Goal: Task Accomplishment & Management: Manage account settings

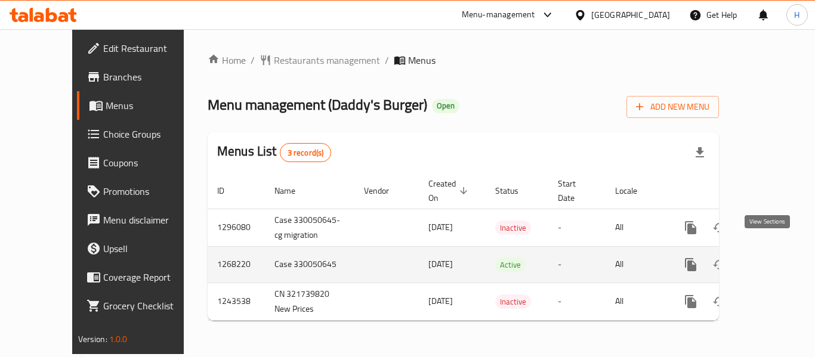
click at [771, 260] on icon "enhanced table" at bounding box center [776, 265] width 11 height 11
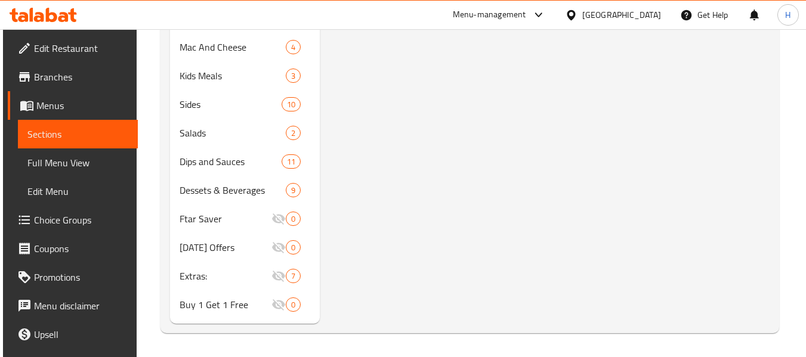
scroll to position [159, 0]
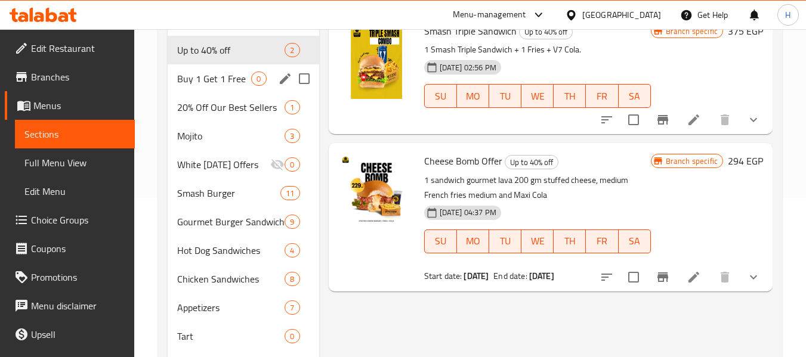
click at [237, 78] on span "Buy 1 Get 1 Free" at bounding box center [214, 79] width 74 height 14
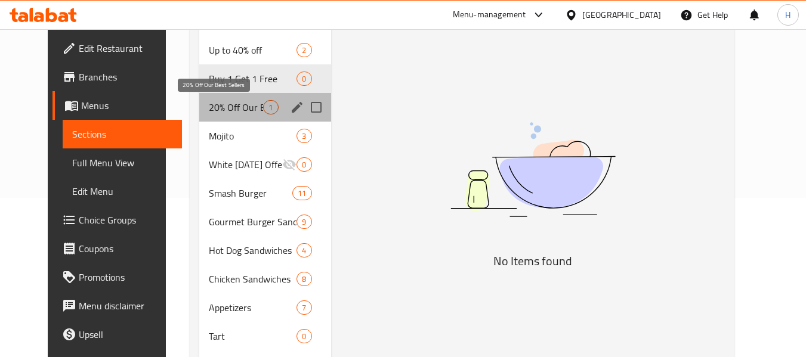
click at [237, 101] on span "20% Off Our Best Sellers" at bounding box center [236, 107] width 54 height 14
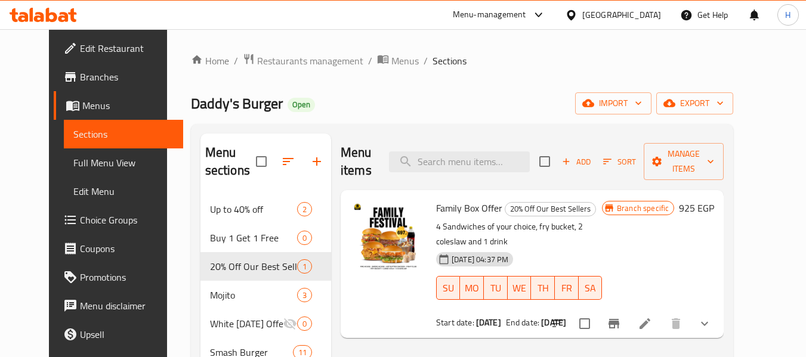
scroll to position [85, 0]
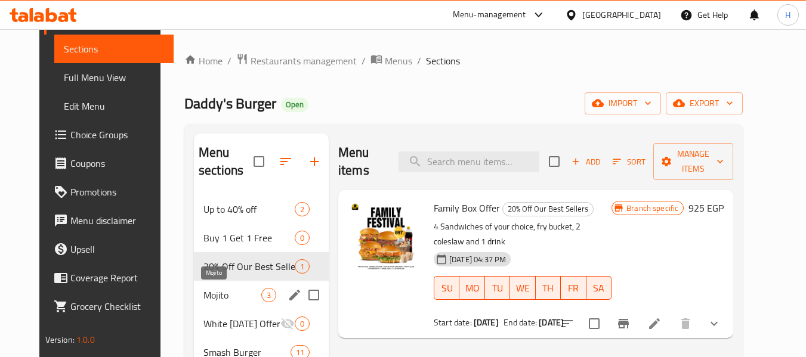
click at [209, 282] on div "Mojito 3" at bounding box center [261, 295] width 135 height 29
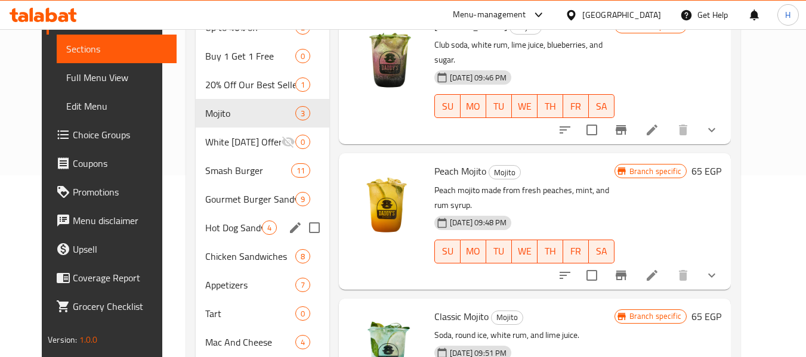
scroll to position [159, 0]
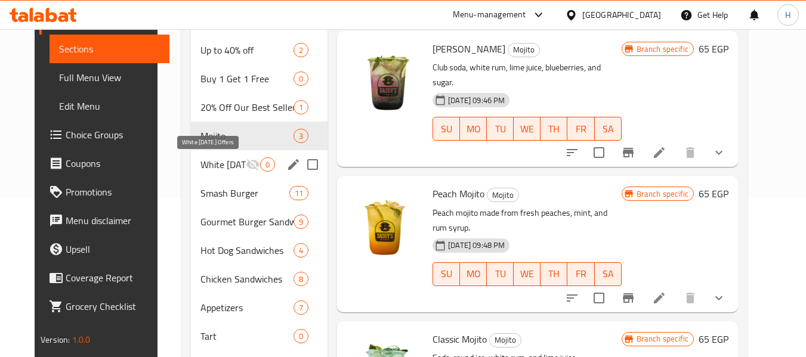
click at [200, 165] on span "White Friday Offers" at bounding box center [222, 164] width 45 height 14
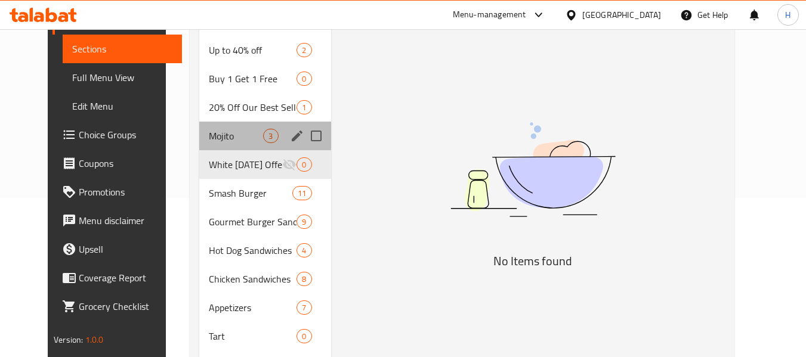
click at [199, 147] on div "Mojito 3" at bounding box center [264, 136] width 131 height 29
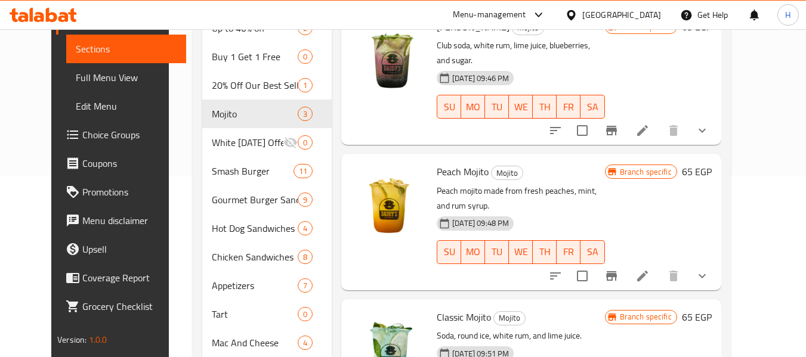
scroll to position [159, 0]
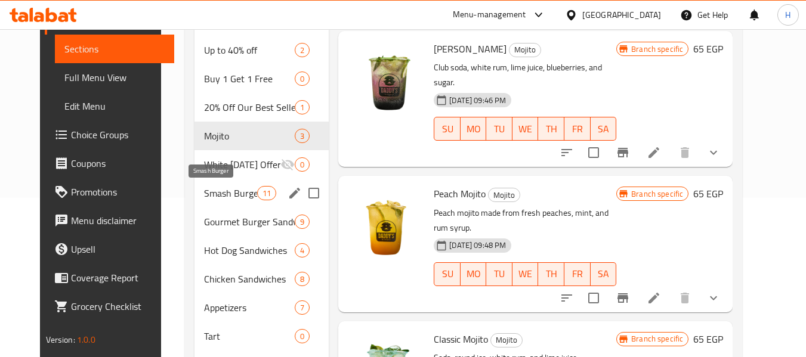
drag, startPoint x: 189, startPoint y: 190, endPoint x: 206, endPoint y: 189, distance: 16.7
click at [204, 190] on span "Smash Burger" at bounding box center [230, 193] width 53 height 14
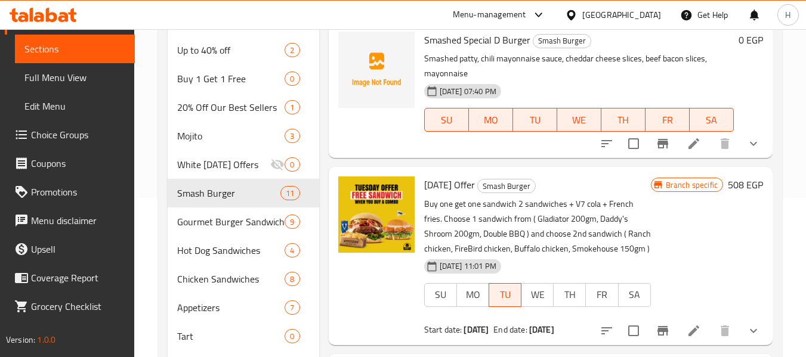
scroll to position [221, 0]
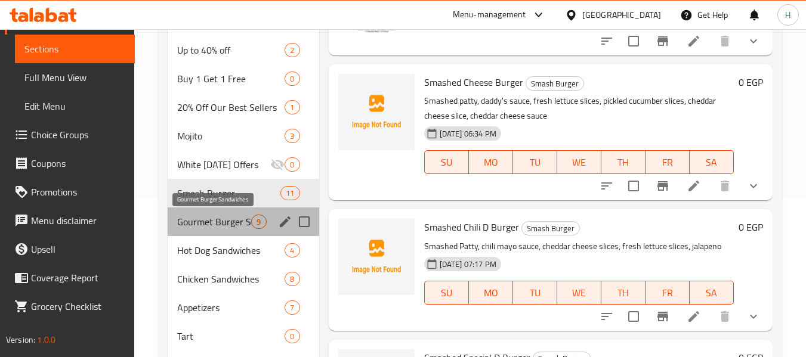
click at [191, 215] on span "Gourmet Burger Sandwiches" at bounding box center [214, 222] width 74 height 14
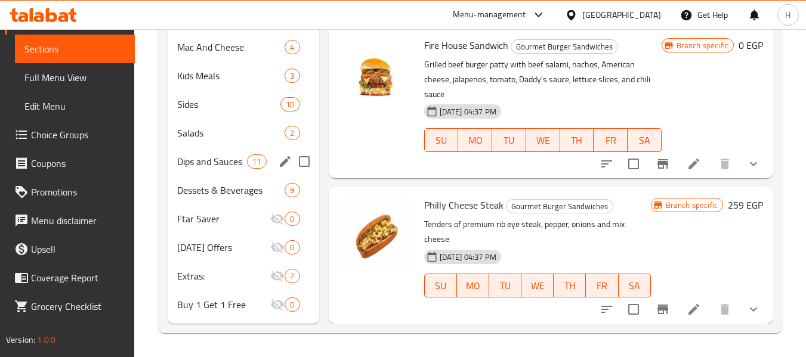
scroll to position [159, 0]
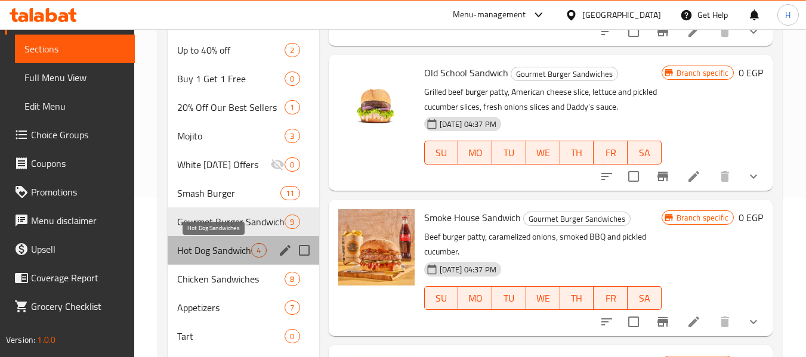
click at [184, 251] on span "Hot Dog Sandwiches" at bounding box center [214, 250] width 74 height 14
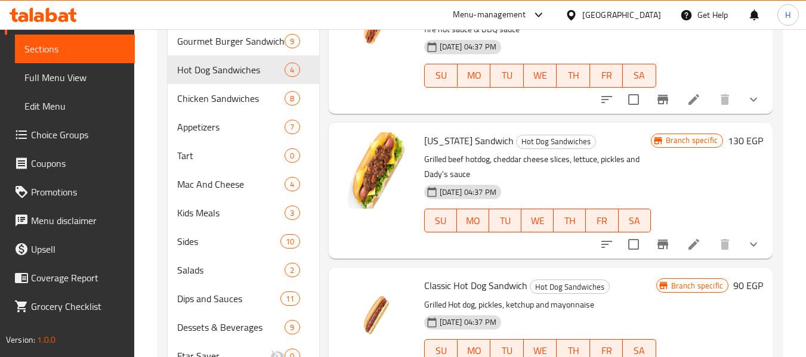
scroll to position [318, 0]
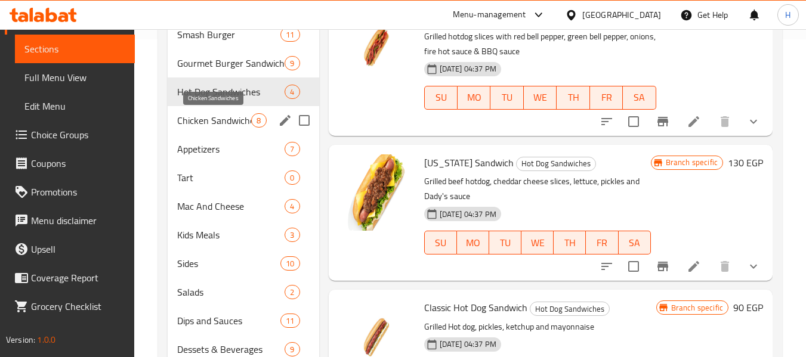
click at [202, 125] on span "Chicken Sandwiches" at bounding box center [214, 120] width 74 height 14
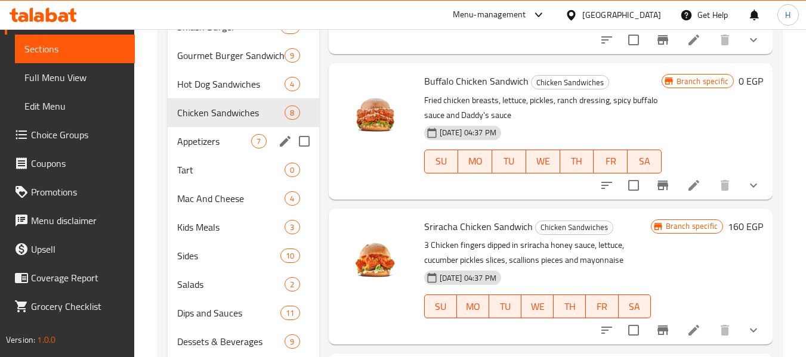
scroll to position [318, 0]
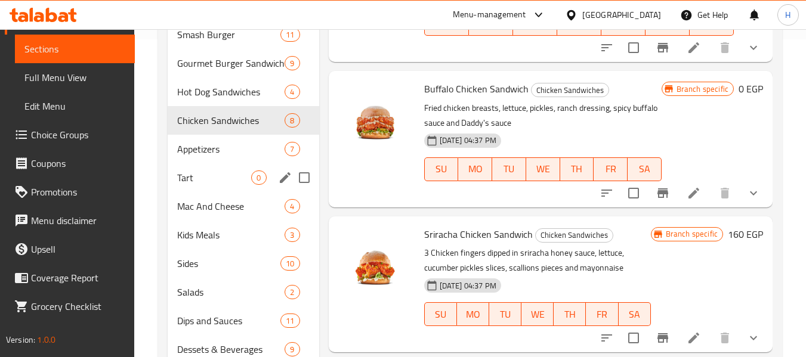
click at [186, 164] on div "Tart 0" at bounding box center [243, 177] width 151 height 29
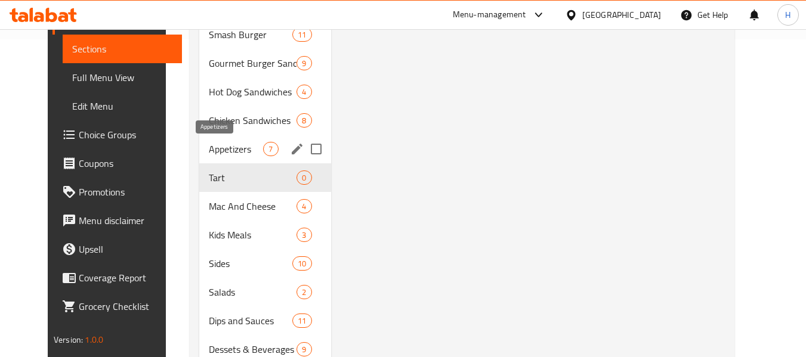
click at [209, 154] on span "Appetizers" at bounding box center [236, 149] width 54 height 14
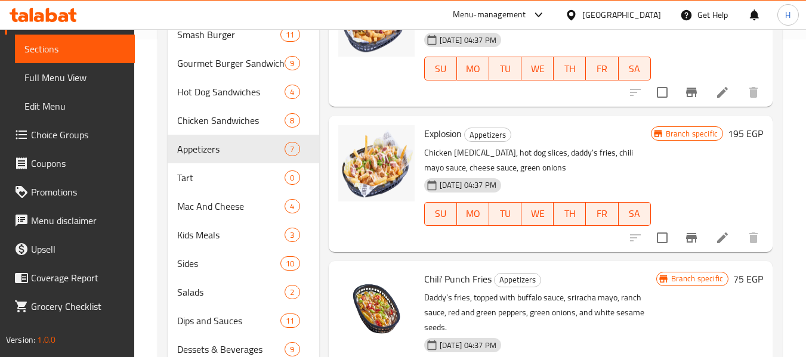
scroll to position [412, 0]
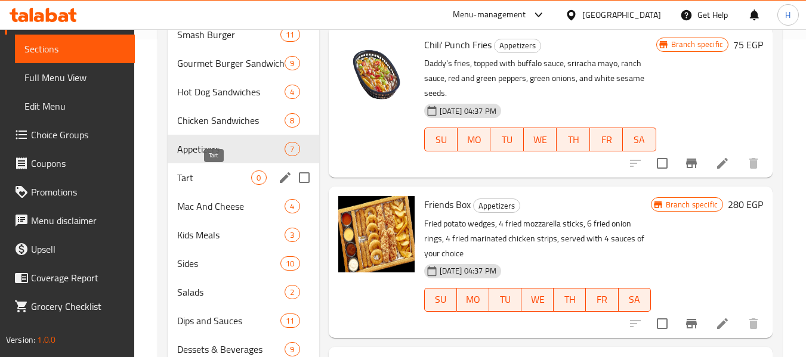
click at [195, 181] on span "Tart" at bounding box center [214, 178] width 74 height 14
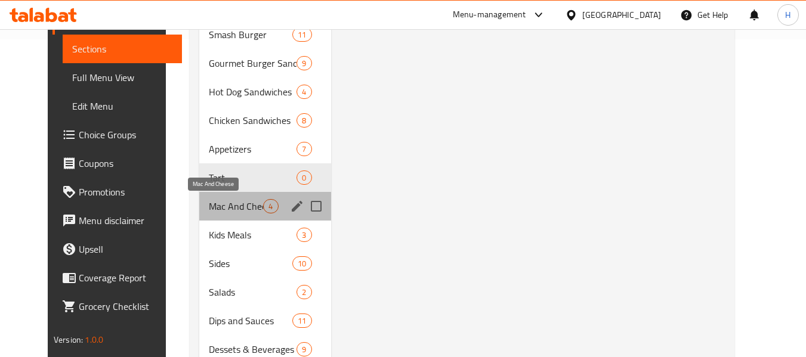
click at [209, 204] on span "Mac And Cheese" at bounding box center [236, 206] width 54 height 14
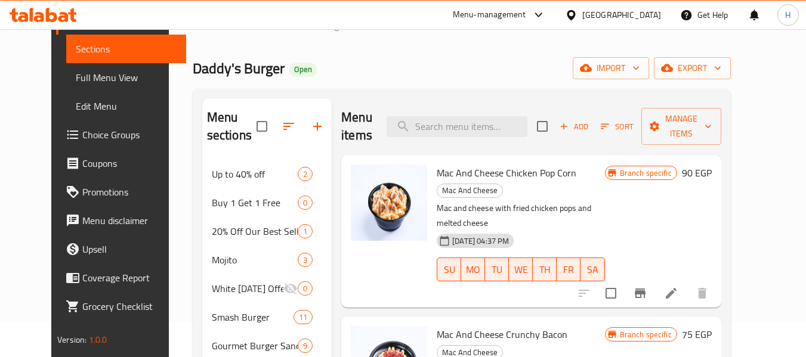
scroll to position [318, 0]
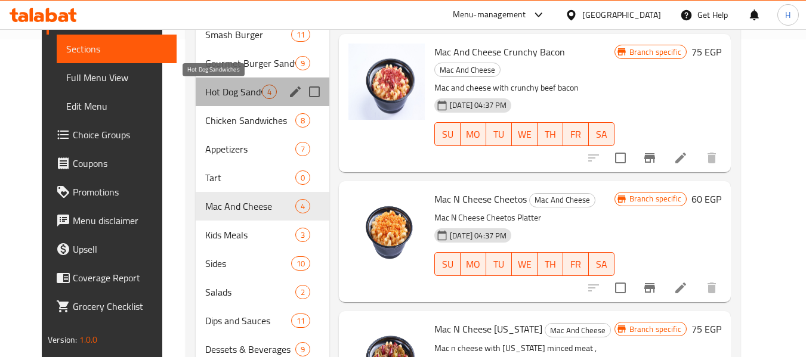
click at [205, 93] on span "Hot Dog Sandwiches" at bounding box center [233, 92] width 57 height 14
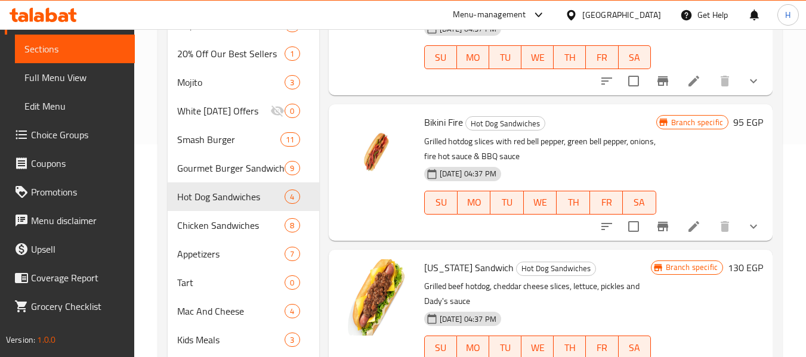
scroll to position [159, 0]
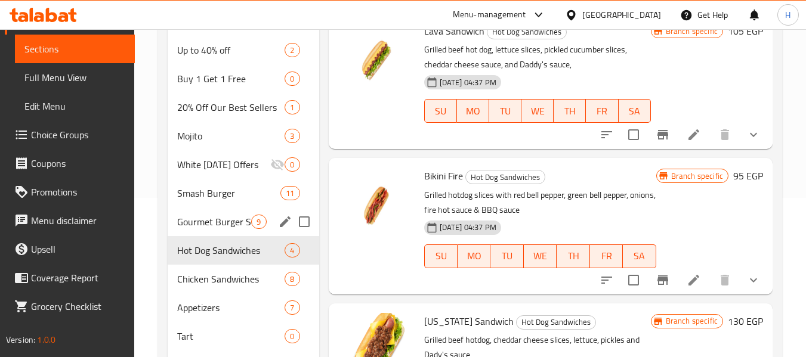
click at [174, 226] on div "Gourmet Burger Sandwiches 9" at bounding box center [243, 222] width 151 height 29
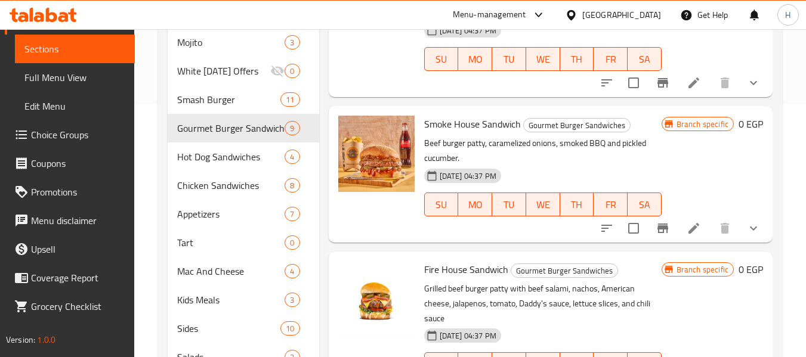
scroll to position [159, 0]
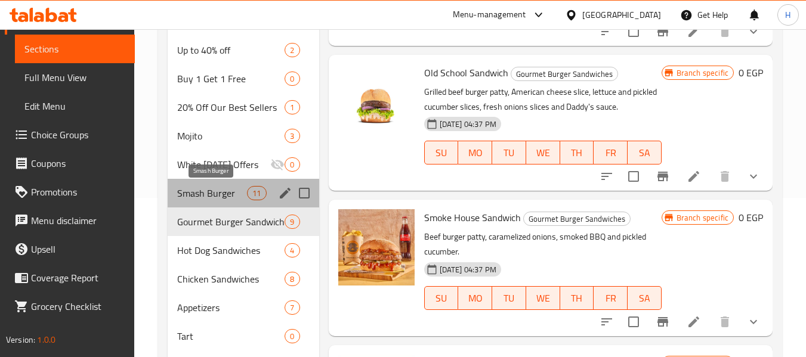
click at [189, 187] on span "Smash Burger" at bounding box center [212, 193] width 70 height 14
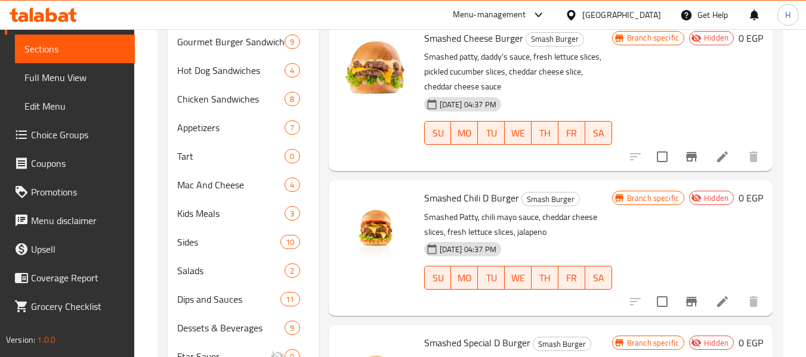
scroll to position [318, 0]
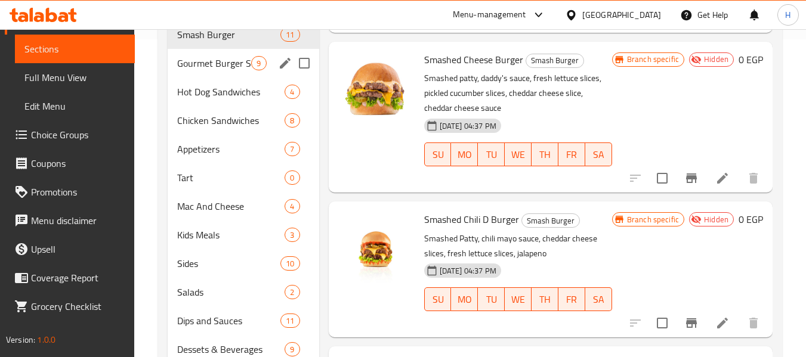
click at [185, 67] on span "Gourmet Burger Sandwiches" at bounding box center [214, 63] width 74 height 14
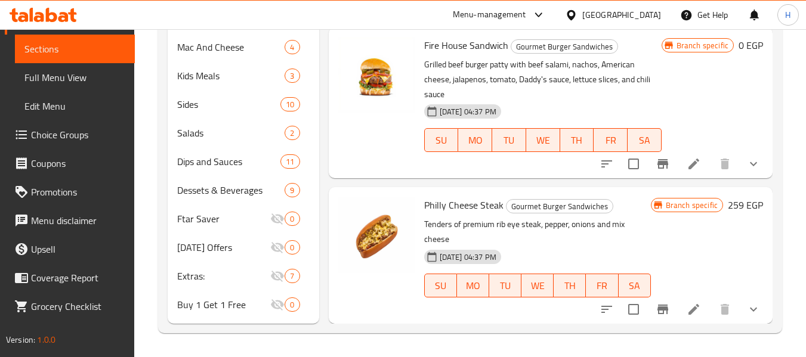
scroll to position [318, 0]
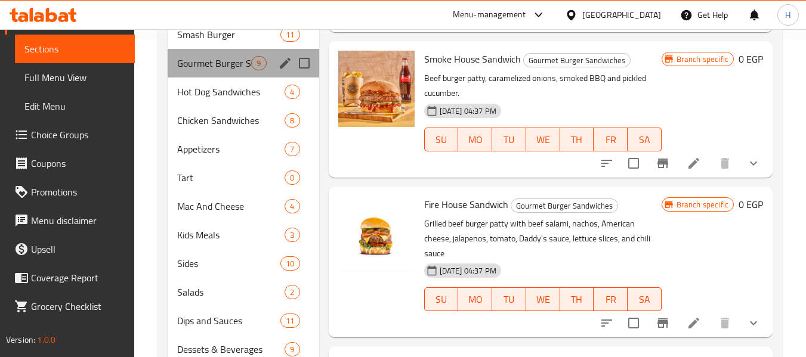
click at [193, 72] on div "Gourmet Burger Sandwiches 9" at bounding box center [243, 63] width 151 height 29
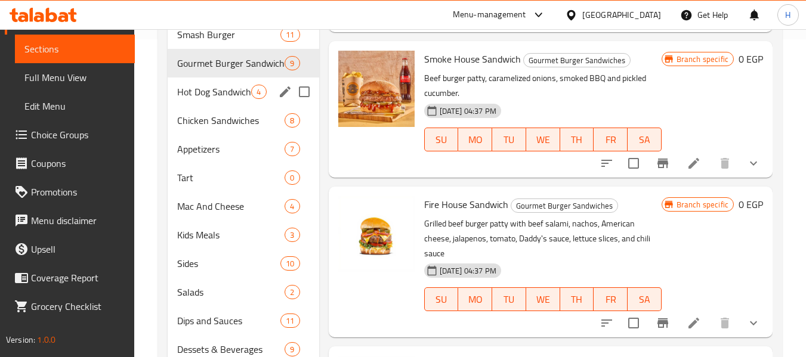
click at [184, 88] on span "Hot Dog Sandwiches" at bounding box center [214, 92] width 74 height 14
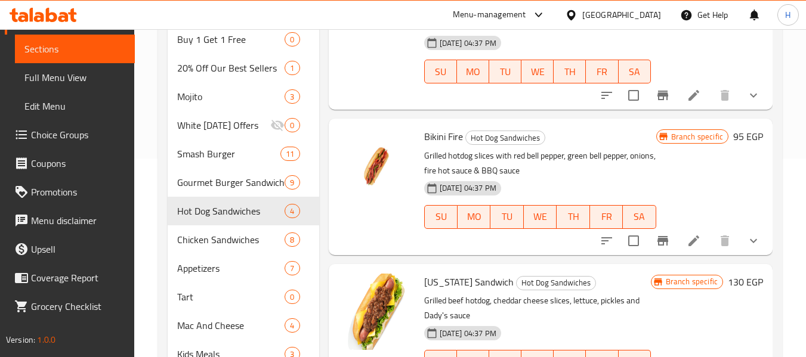
scroll to position [159, 0]
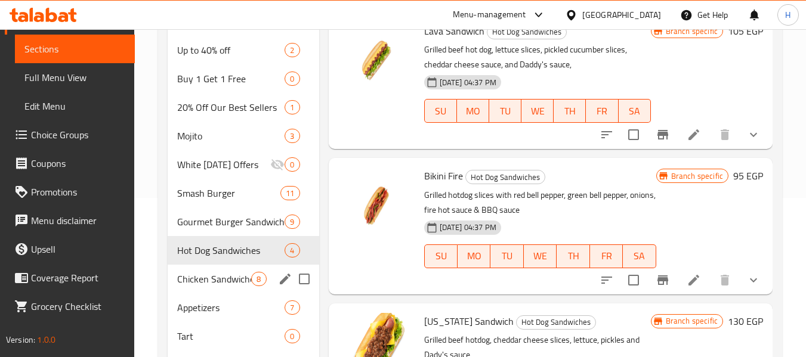
click at [199, 285] on span "Chicken Sandwiches" at bounding box center [214, 279] width 74 height 14
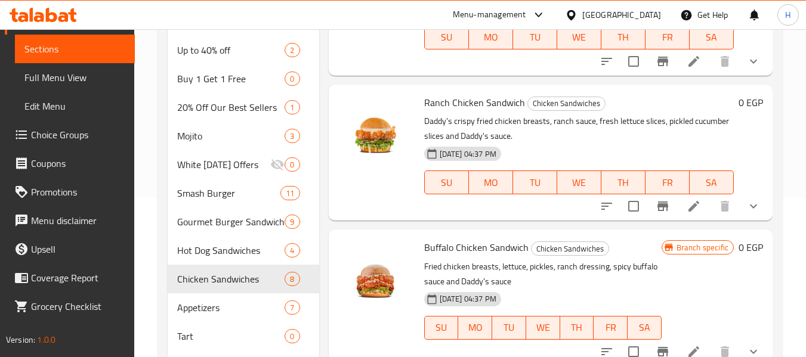
scroll to position [527, 0]
click at [194, 295] on div "Appetizers 7" at bounding box center [243, 308] width 151 height 29
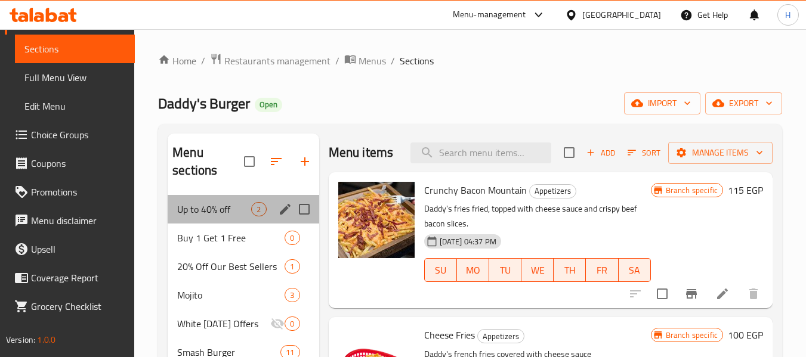
click at [182, 218] on div "Up to 40% off 2" at bounding box center [243, 209] width 151 height 29
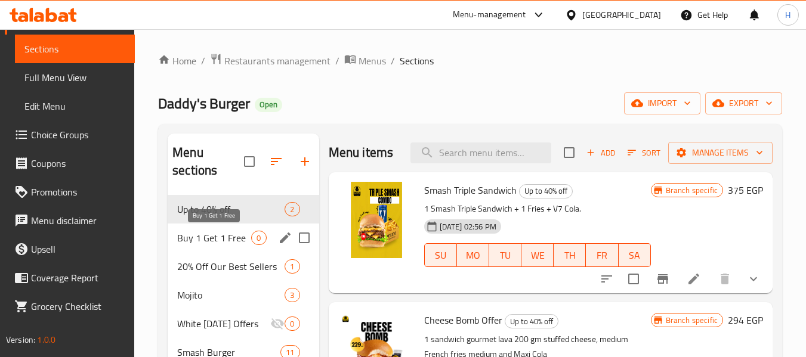
click at [200, 242] on span "Buy 1 Get 1 Free" at bounding box center [214, 238] width 74 height 14
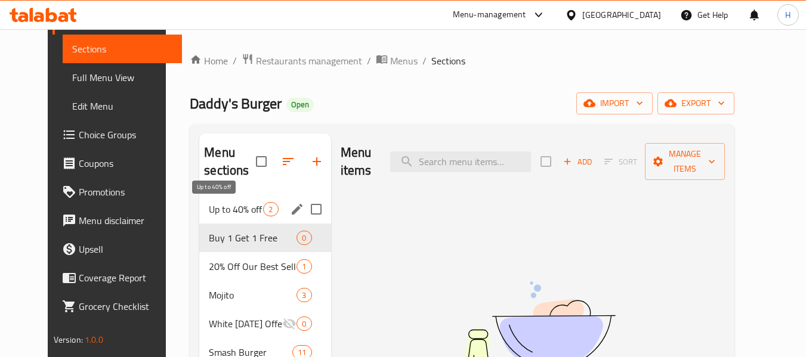
click at [209, 203] on span "Up to 40% off" at bounding box center [236, 209] width 54 height 14
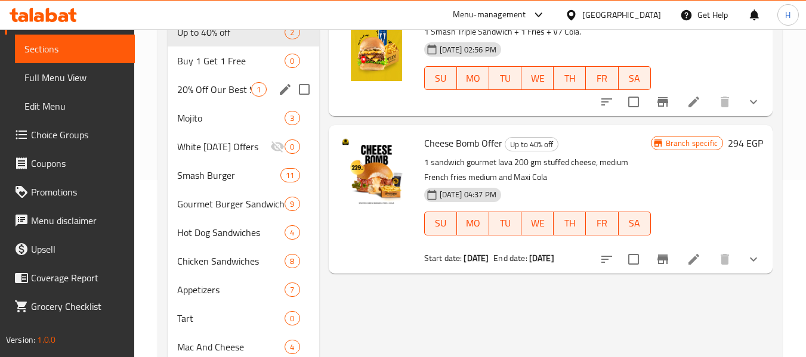
scroll to position [159, 0]
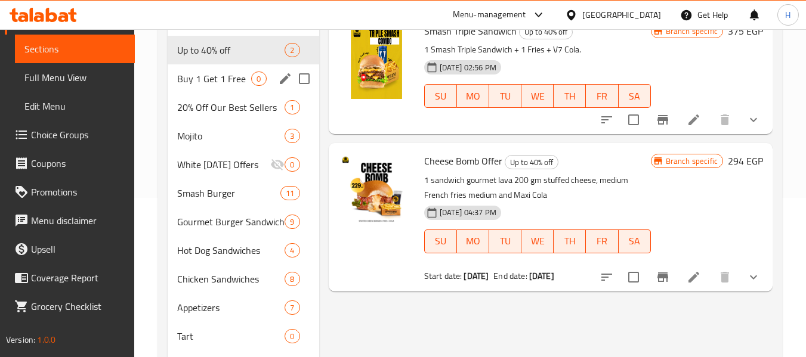
click at [202, 84] on span "Buy 1 Get 1 Free" at bounding box center [214, 79] width 74 height 14
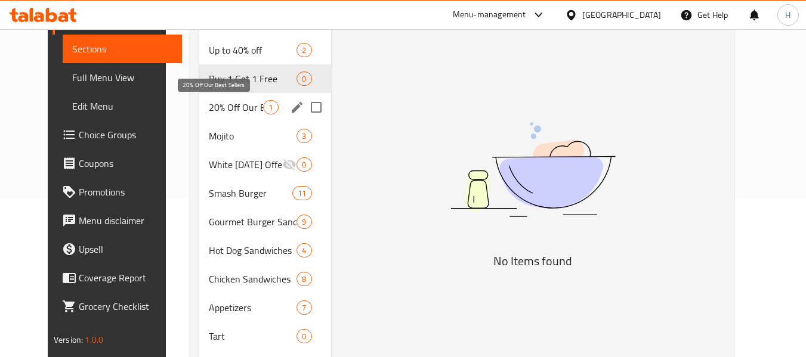
click at [209, 107] on span "20% Off Our Best Sellers" at bounding box center [236, 107] width 54 height 14
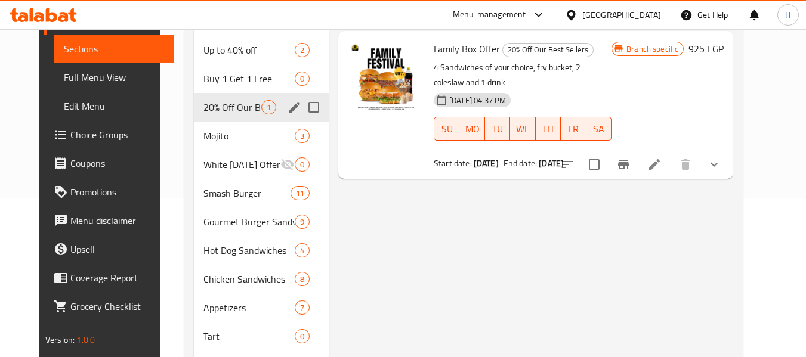
click at [194, 121] on div "Up to 40% off 2 Buy 1 Get 1 Free 0 20% Off Our Best Sellers 1 Mojito 3 White Fr…" at bounding box center [261, 336] width 135 height 601
click at [203, 129] on span "Mojito" at bounding box center [232, 136] width 58 height 14
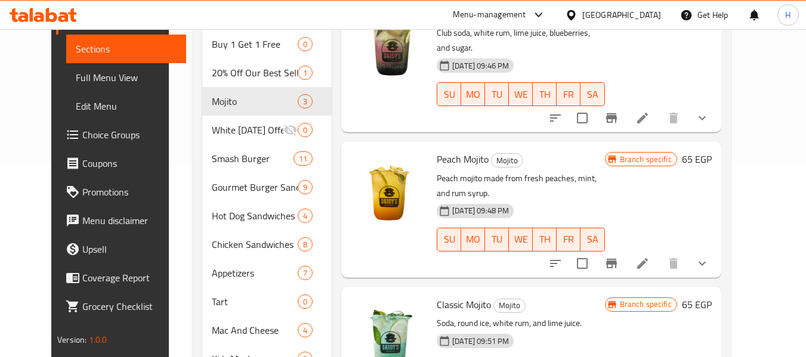
scroll to position [159, 0]
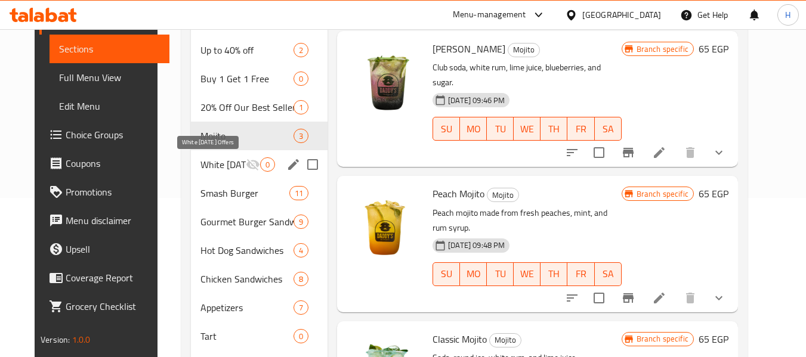
click at [218, 166] on span "White Friday Offers" at bounding box center [222, 164] width 45 height 14
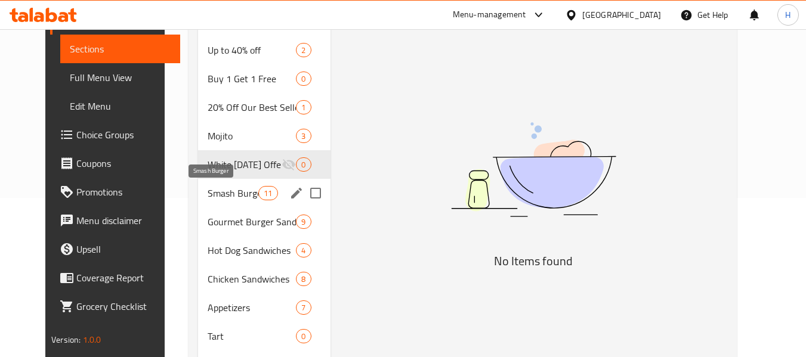
click at [208, 188] on span "Smash Burger" at bounding box center [233, 193] width 51 height 14
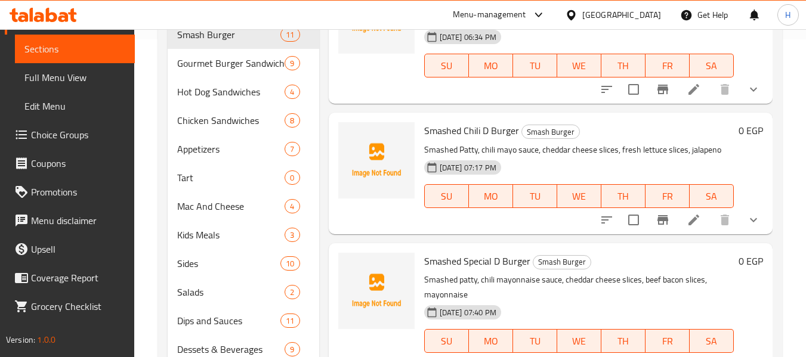
scroll to position [318, 0]
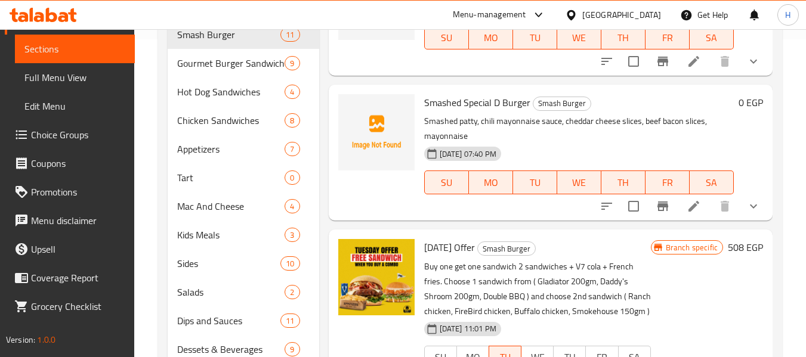
click at [490, 112] on span "Smashed Special D Burger" at bounding box center [477, 103] width 106 height 18
copy h6 "Smashed Special D Burger"
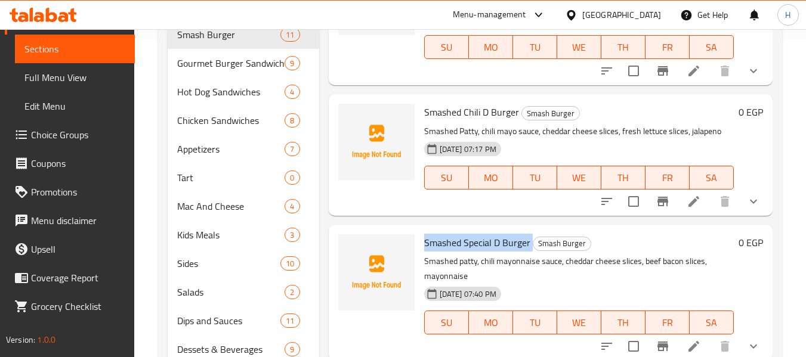
scroll to position [159, 0]
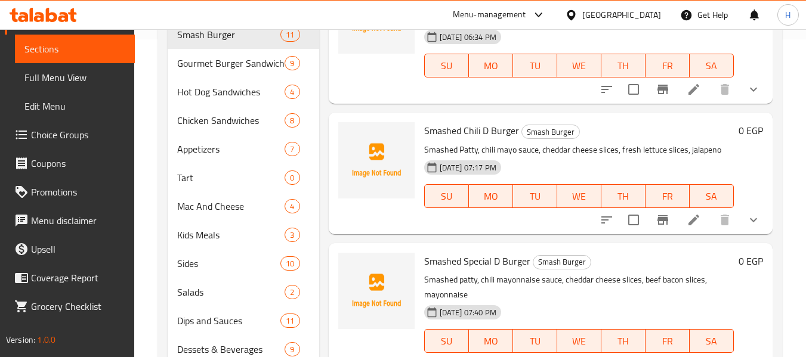
click at [452, 140] on span "Smashed Chili D Burger" at bounding box center [471, 131] width 95 height 18
copy h6 "Smashed Chili D Burger"
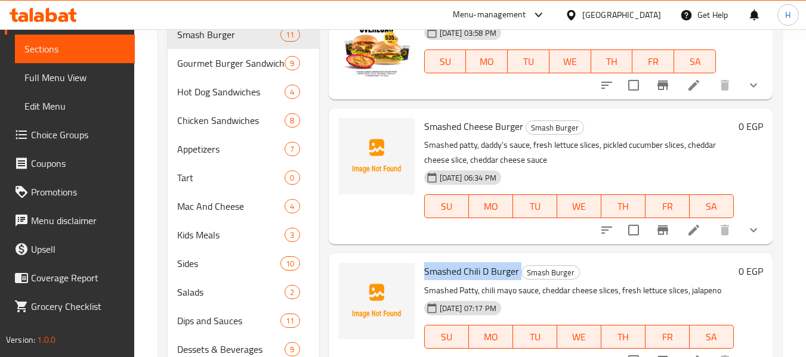
scroll to position [0, 0]
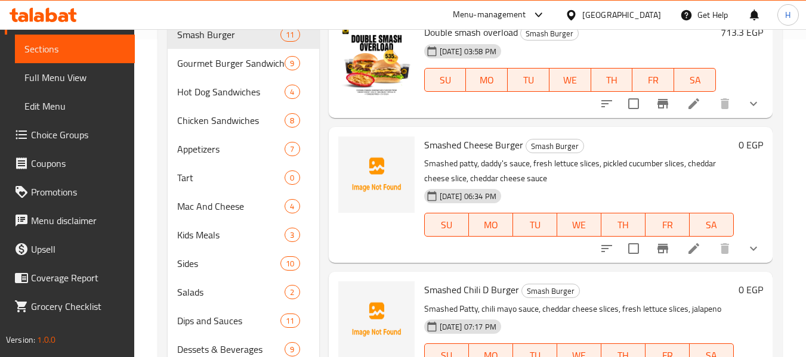
click at [456, 154] on span "Smashed Cheese Burger" at bounding box center [473, 145] width 99 height 18
copy h6 "Smashed Cheese Burger"
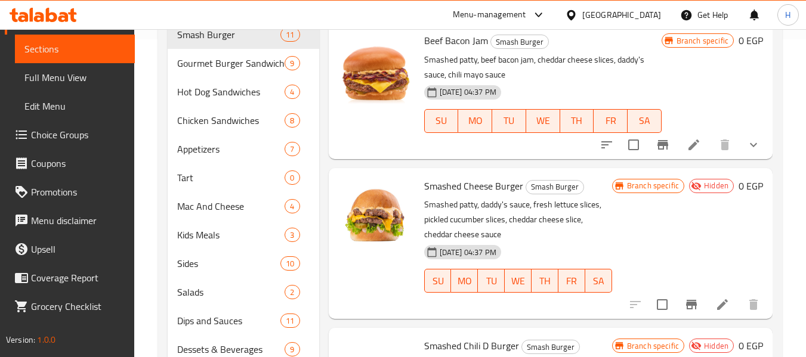
scroll to position [1017, 0]
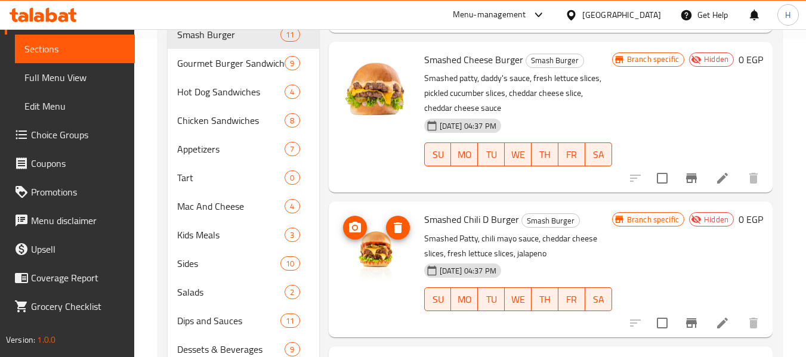
click at [375, 247] on img at bounding box center [376, 249] width 76 height 76
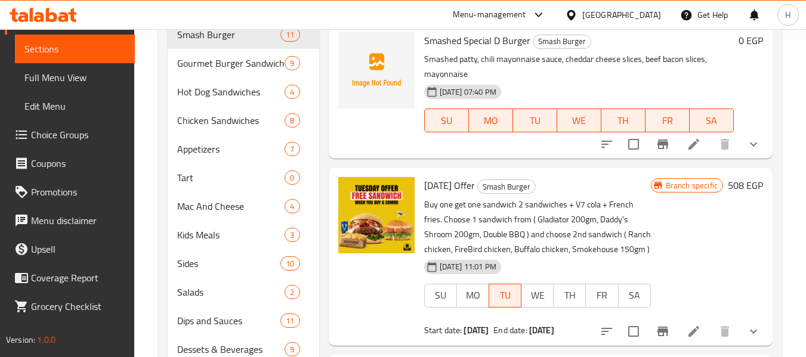
scroll to position [221, 0]
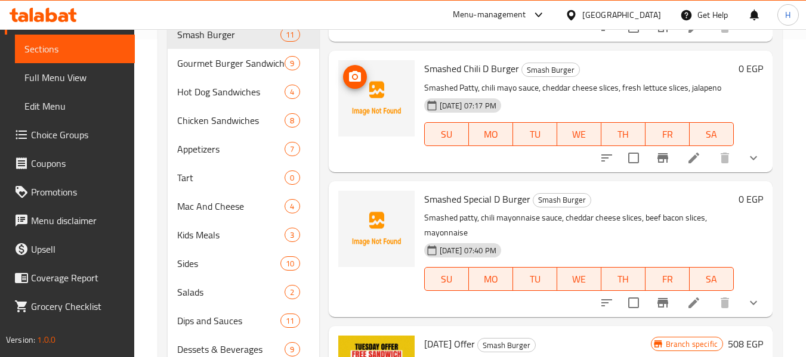
click at [365, 118] on img at bounding box center [376, 98] width 76 height 76
click at [355, 84] on icon "upload picture" at bounding box center [355, 77] width 14 height 14
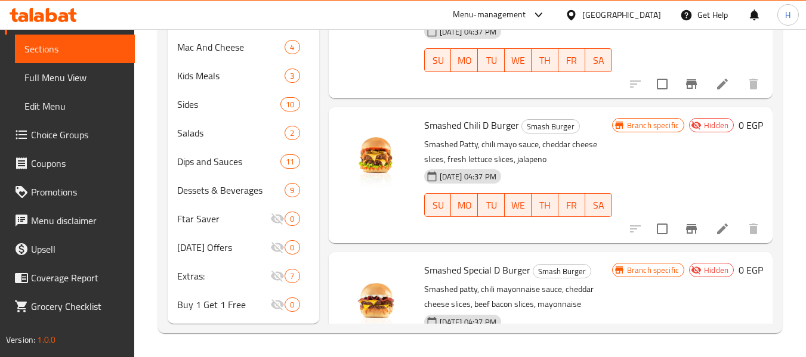
scroll to position [1017, 0]
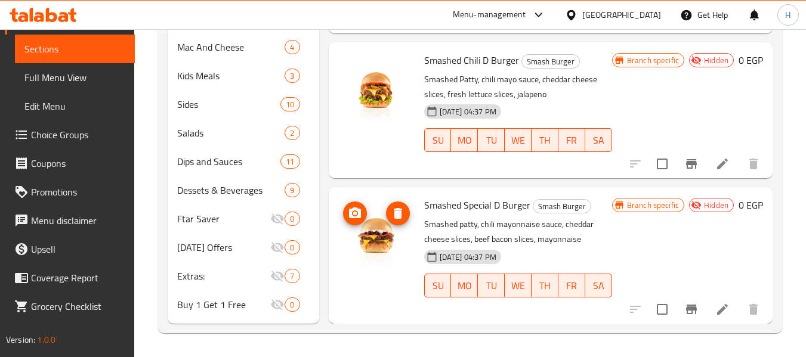
click at [363, 231] on img at bounding box center [376, 235] width 76 height 76
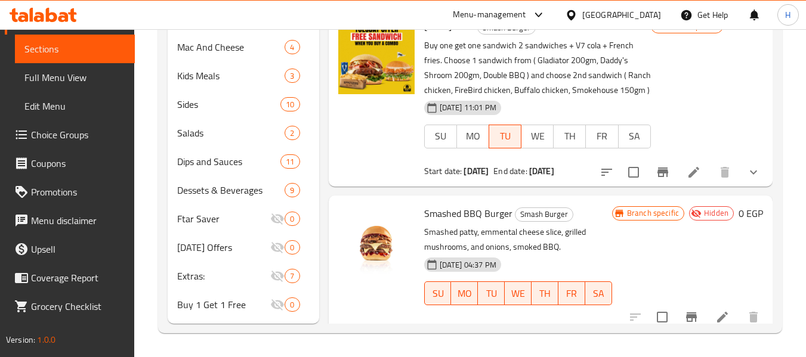
scroll to position [221, 0]
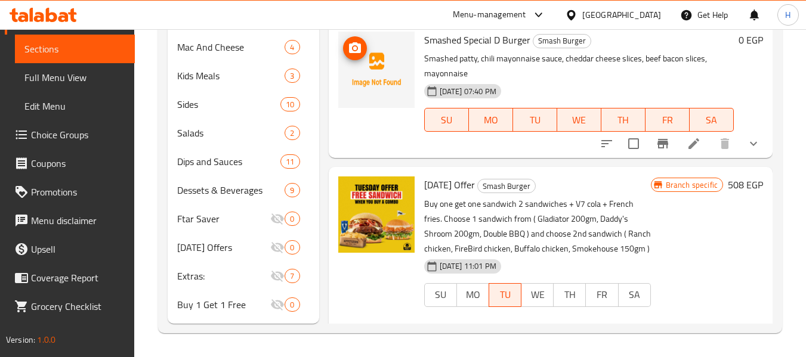
click at [369, 84] on img at bounding box center [376, 70] width 76 height 76
click at [382, 95] on img at bounding box center [376, 70] width 76 height 76
click at [358, 55] on icon "upload picture" at bounding box center [355, 48] width 14 height 14
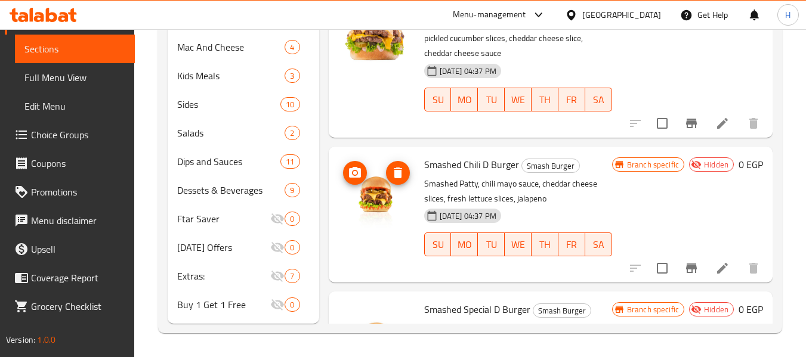
scroll to position [857, 0]
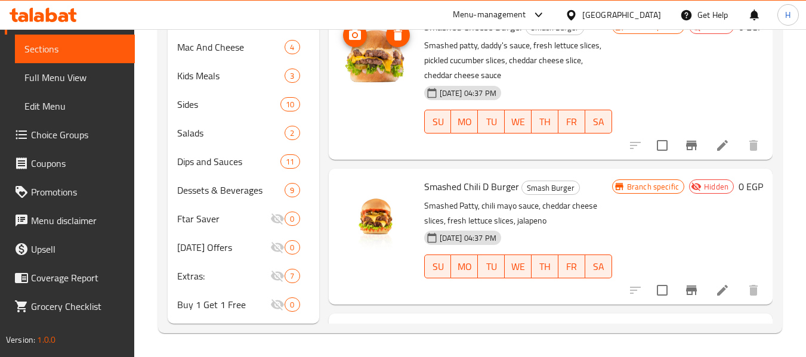
click at [373, 95] on img at bounding box center [376, 56] width 76 height 76
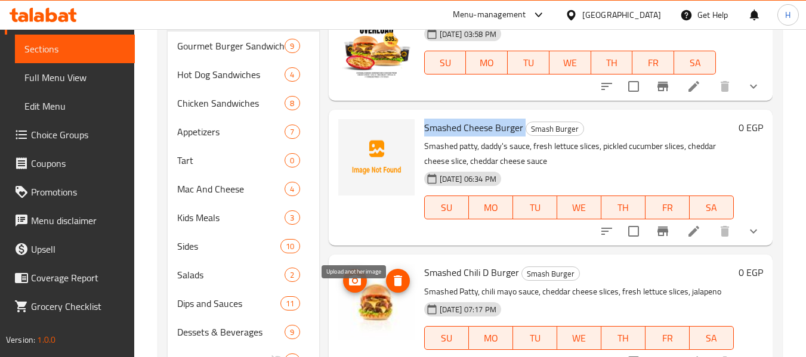
scroll to position [318, 0]
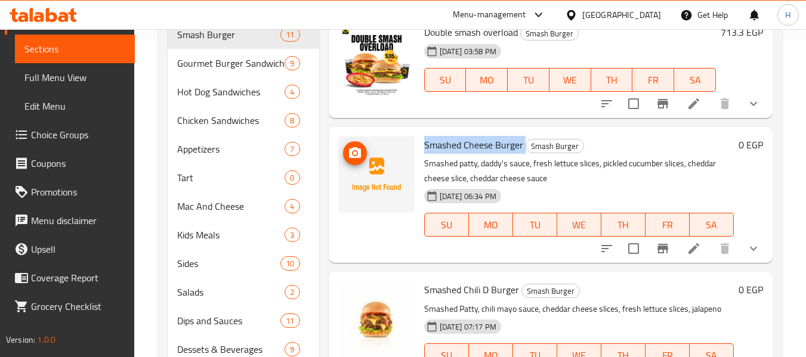
click at [373, 190] on img at bounding box center [376, 175] width 76 height 76
click at [396, 197] on img at bounding box center [376, 175] width 76 height 76
click at [380, 201] on img at bounding box center [376, 175] width 76 height 76
click at [356, 160] on icon "upload picture" at bounding box center [355, 153] width 14 height 14
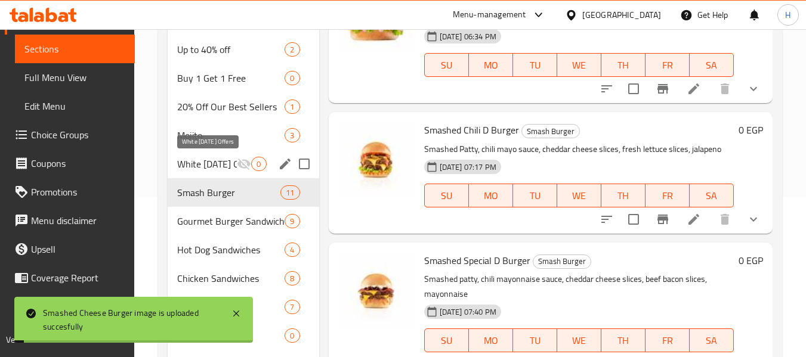
scroll to position [159, 0]
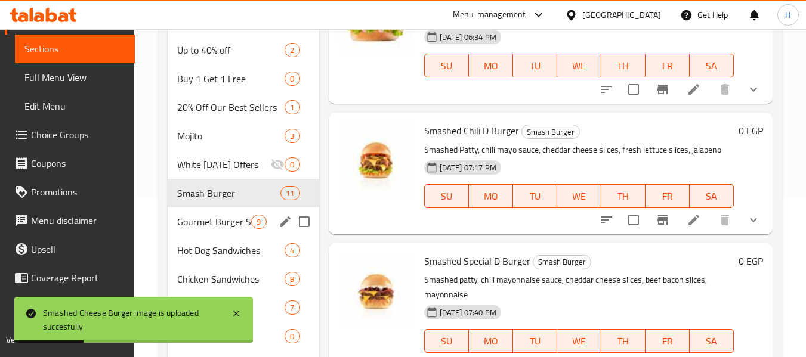
click at [208, 230] on div "Gourmet Burger Sandwiches 9" at bounding box center [243, 222] width 151 height 29
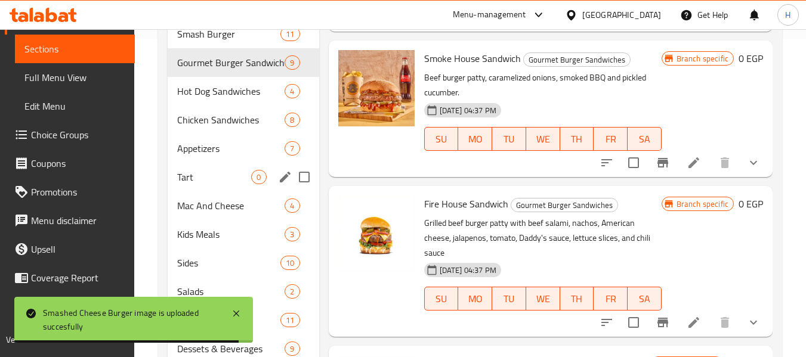
scroll to position [318, 0]
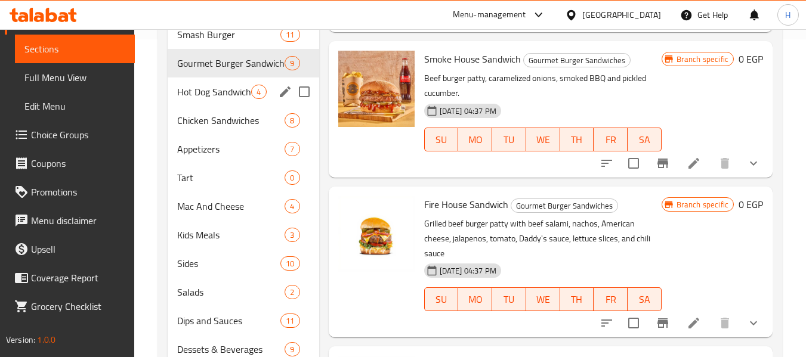
click at [209, 99] on div "Hot Dog Sandwiches 4" at bounding box center [243, 92] width 151 height 29
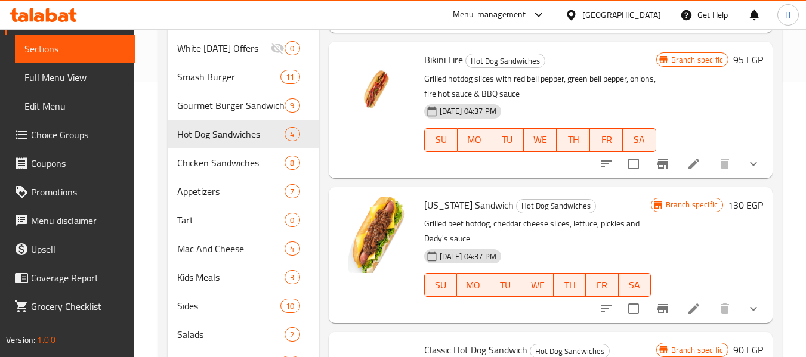
scroll to position [318, 0]
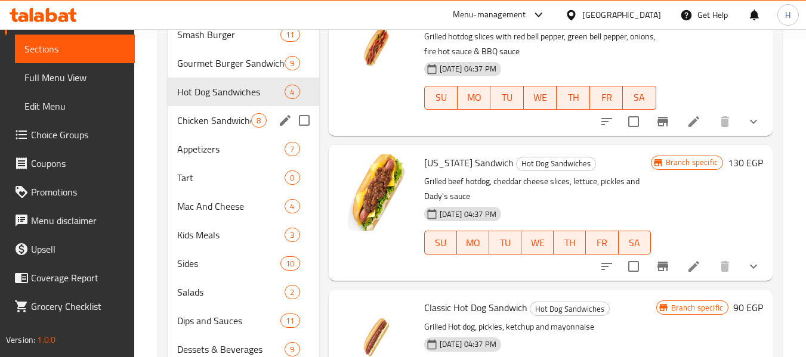
click at [211, 120] on span "Chicken Sandwiches" at bounding box center [214, 120] width 74 height 14
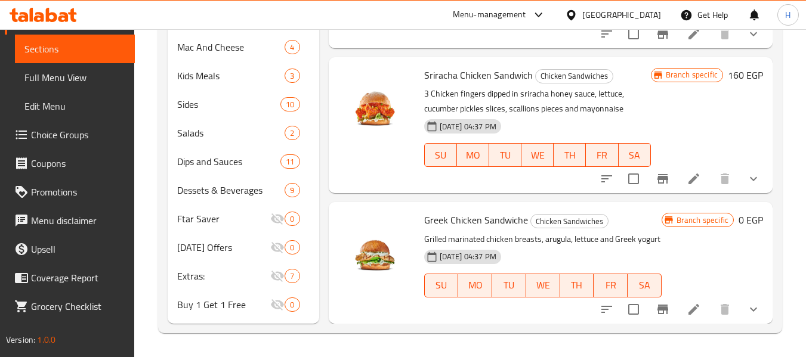
scroll to position [318, 0]
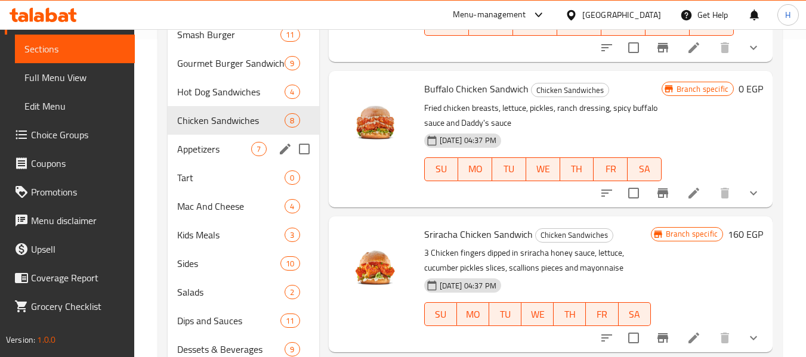
click at [203, 160] on div "Appetizers 7" at bounding box center [243, 149] width 151 height 29
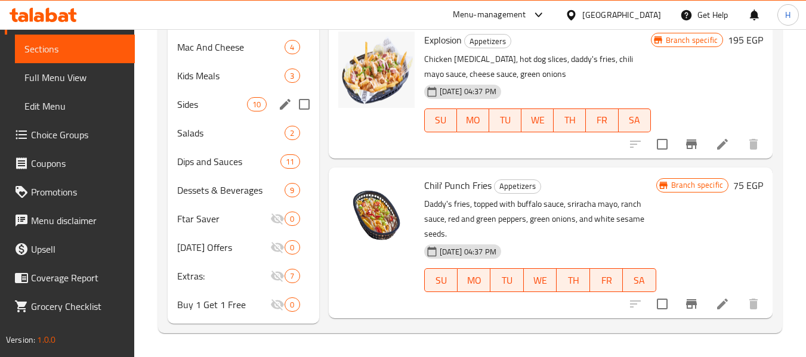
scroll to position [318, 0]
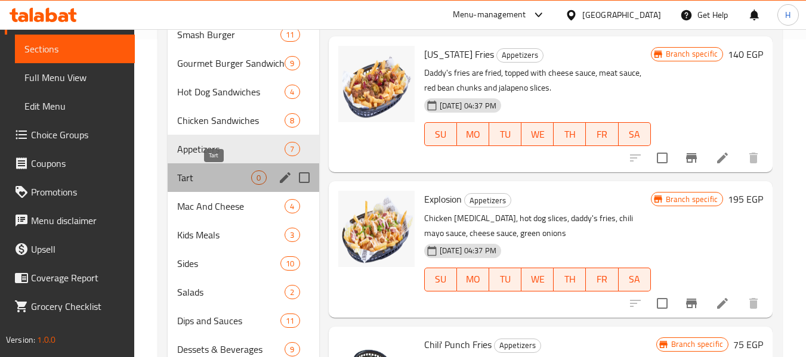
click at [194, 172] on span "Tart" at bounding box center [214, 178] width 74 height 14
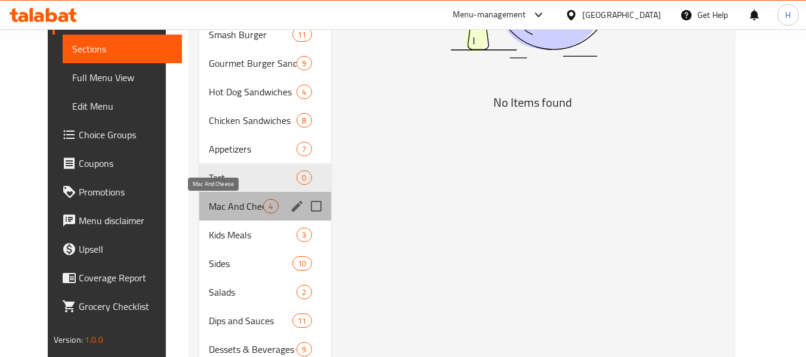
click at [209, 212] on span "Mac And Cheese" at bounding box center [236, 206] width 54 height 14
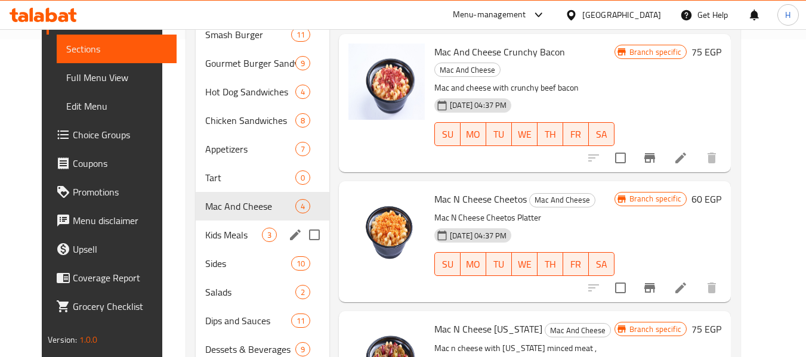
click at [205, 239] on span "Kids Meals" at bounding box center [233, 235] width 57 height 14
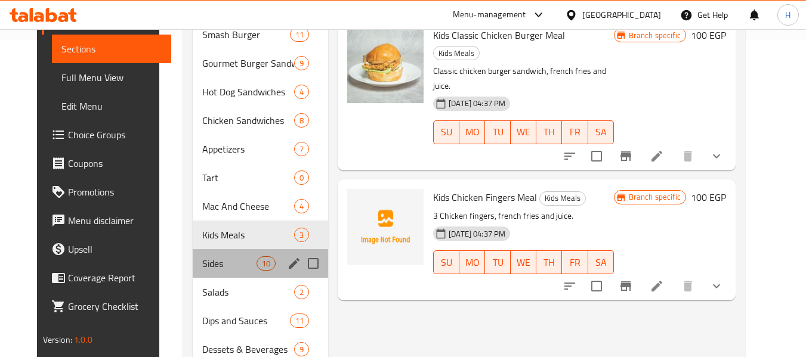
click at [193, 267] on div "Sides 10" at bounding box center [261, 263] width 136 height 29
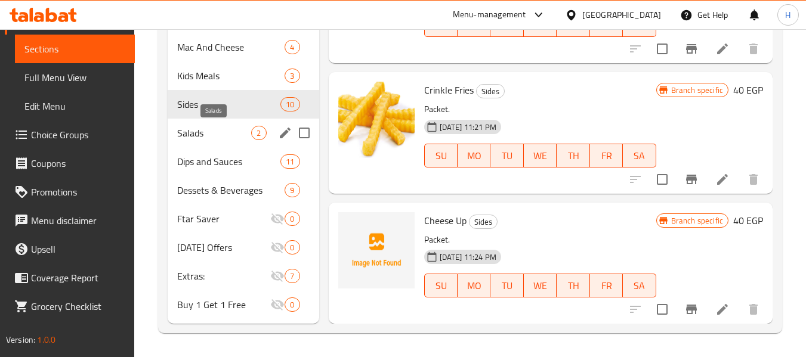
click at [190, 138] on span "Salads" at bounding box center [214, 133] width 74 height 14
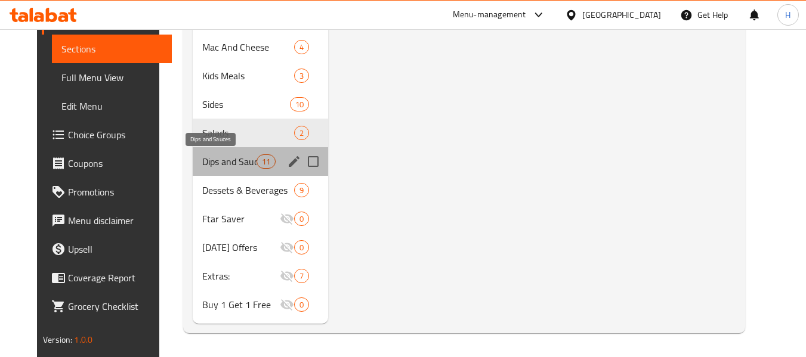
click at [202, 165] on span "Dips and Sauces" at bounding box center [229, 162] width 54 height 14
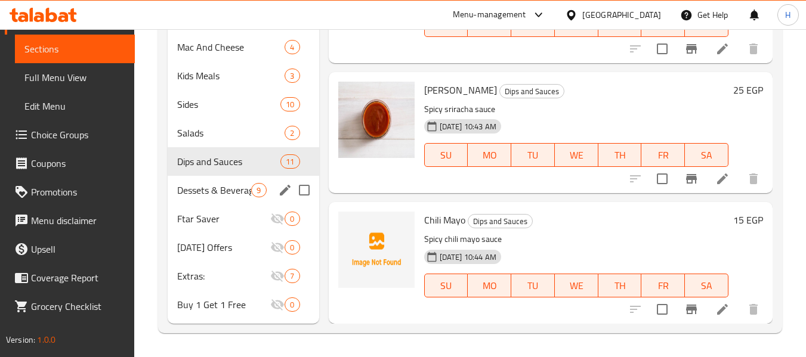
click at [170, 197] on div "Dessets & Beverages 9" at bounding box center [243, 190] width 151 height 29
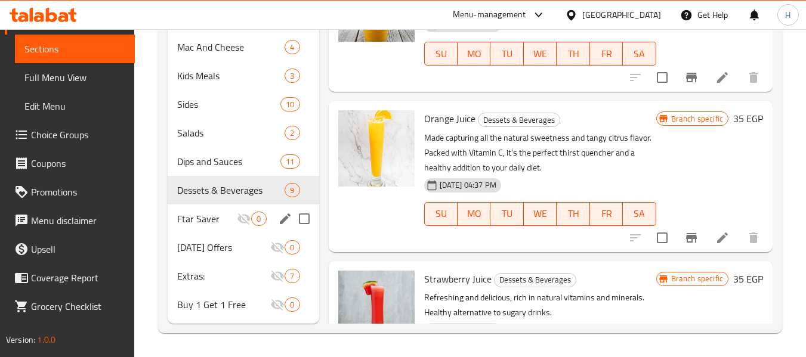
click at [216, 212] on span "Ftar Saver" at bounding box center [207, 219] width 60 height 14
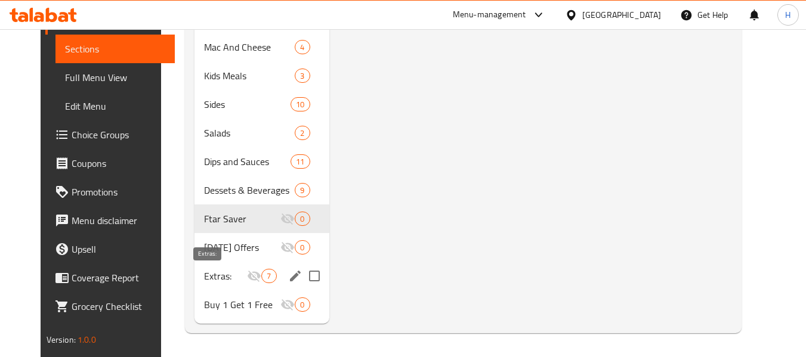
click at [204, 273] on span "Extras:" at bounding box center [225, 276] width 43 height 14
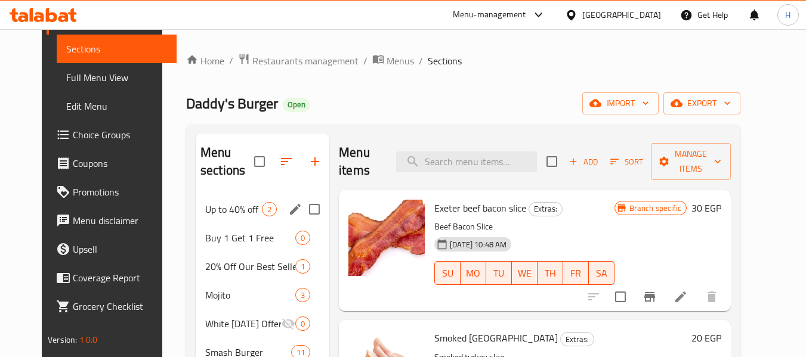
click at [205, 214] on span "Up to 40% off" at bounding box center [233, 209] width 57 height 14
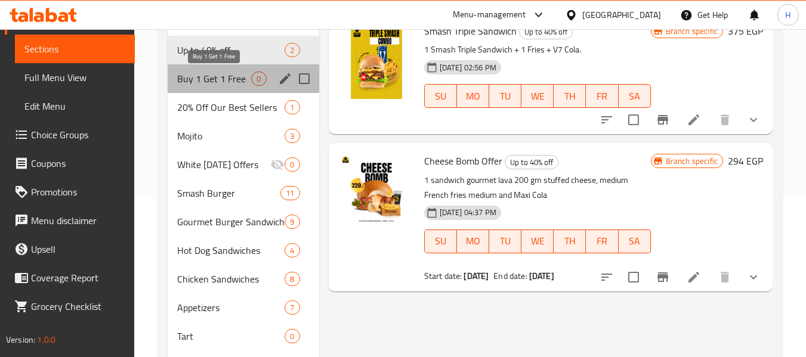
click at [200, 84] on span "Buy 1 Get 1 Free" at bounding box center [214, 79] width 74 height 14
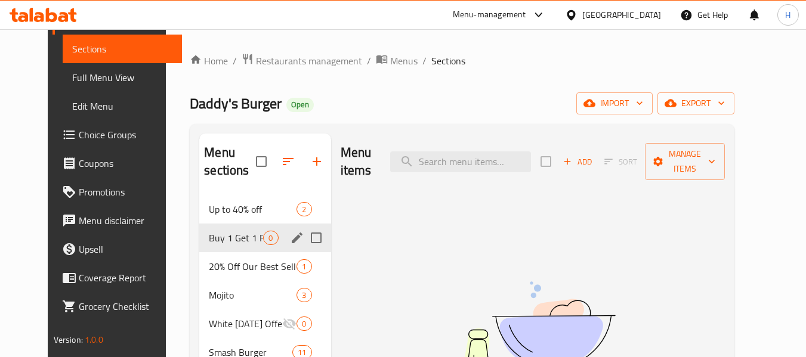
click at [219, 268] on span "20% Off Our Best Sellers" at bounding box center [236, 267] width 54 height 14
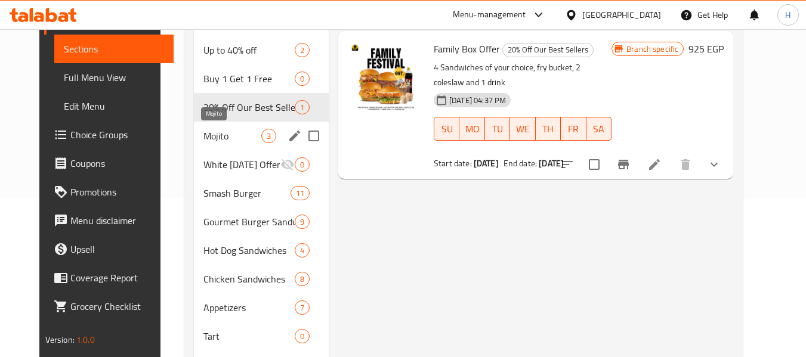
click at [203, 131] on span "Mojito" at bounding box center [232, 136] width 58 height 14
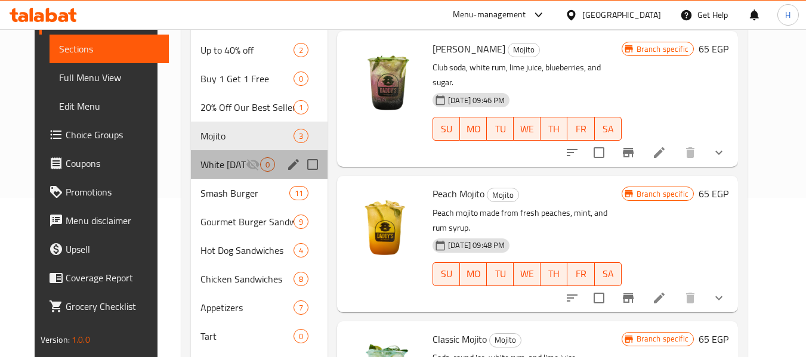
click at [200, 175] on div "White Friday Offers 0" at bounding box center [259, 164] width 137 height 29
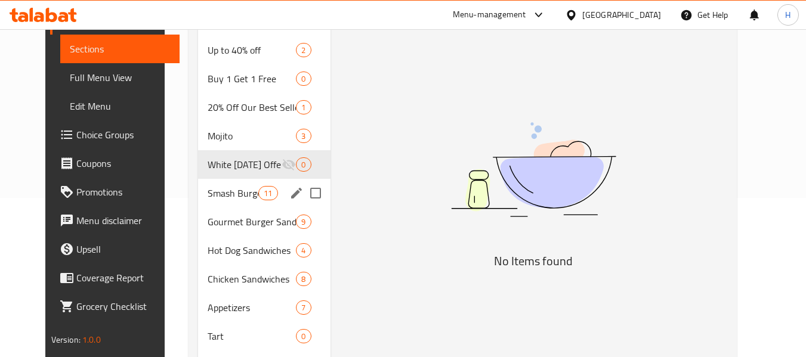
click at [200, 204] on div "Smash Burger 11" at bounding box center [264, 193] width 132 height 29
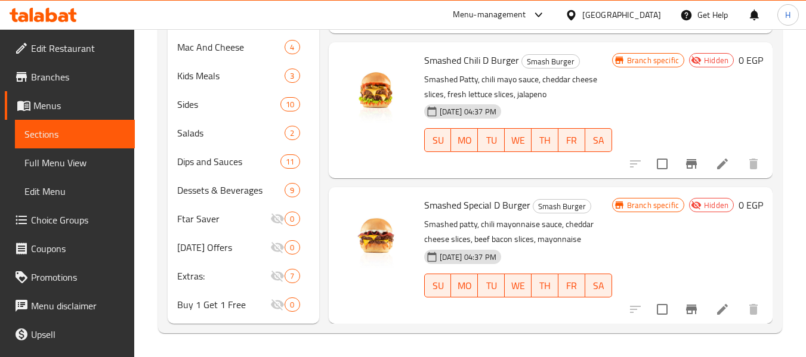
click at [582, 9] on div at bounding box center [573, 14] width 17 height 13
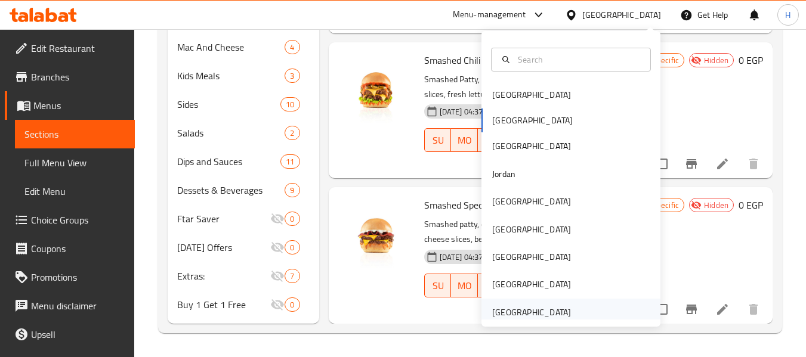
click at [547, 317] on div "[GEOGRAPHIC_DATA]" at bounding box center [531, 312] width 79 height 13
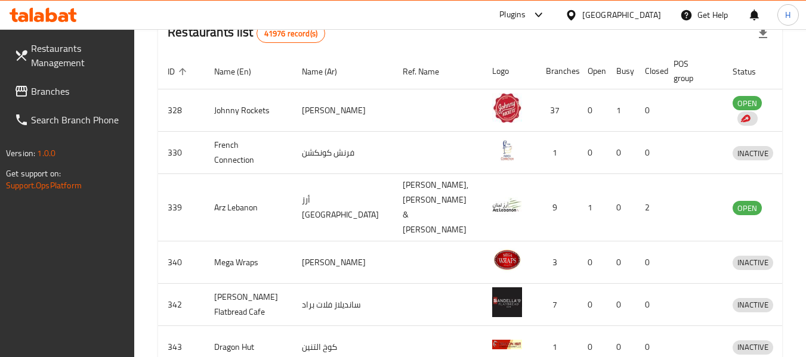
scroll to position [318, 0]
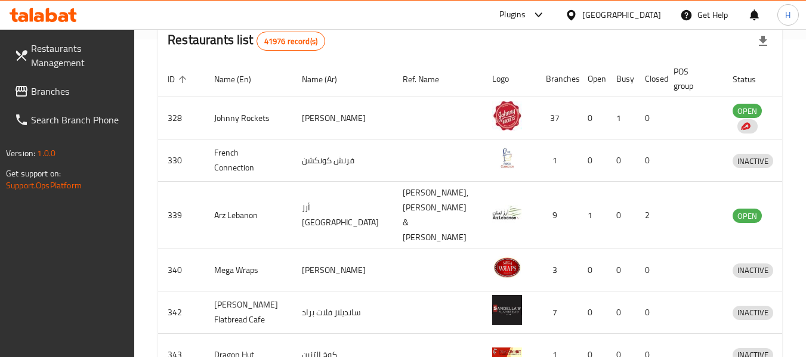
click at [37, 91] on span "Branches" at bounding box center [78, 91] width 94 height 14
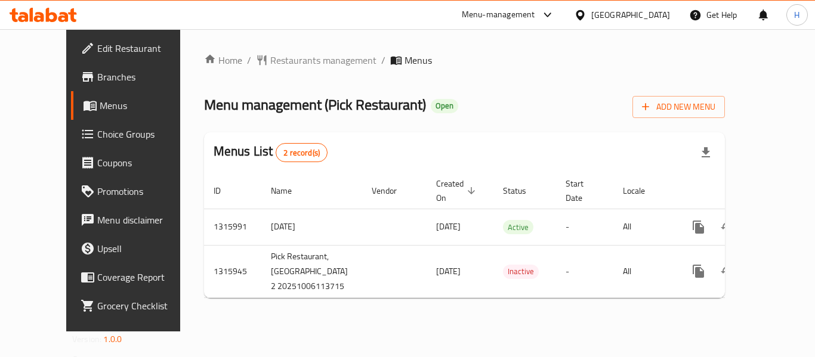
click at [97, 51] on span "Edit Restaurant" at bounding box center [144, 48] width 95 height 14
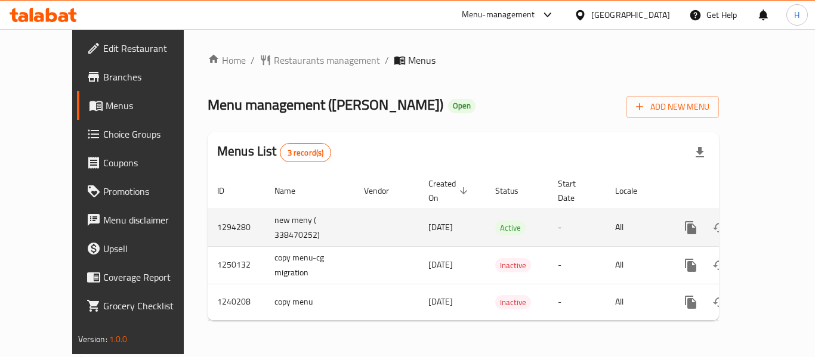
click at [762, 214] on link "enhanced table" at bounding box center [776, 228] width 29 height 29
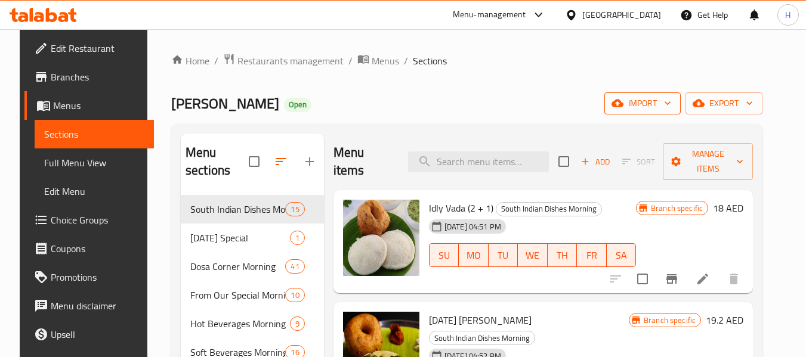
click at [671, 102] on span "import" at bounding box center [642, 103] width 57 height 15
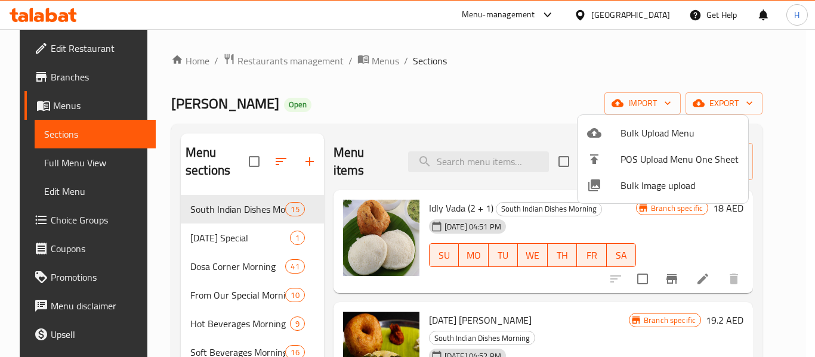
click at [651, 188] on span "Bulk Image upload" at bounding box center [679, 185] width 118 height 14
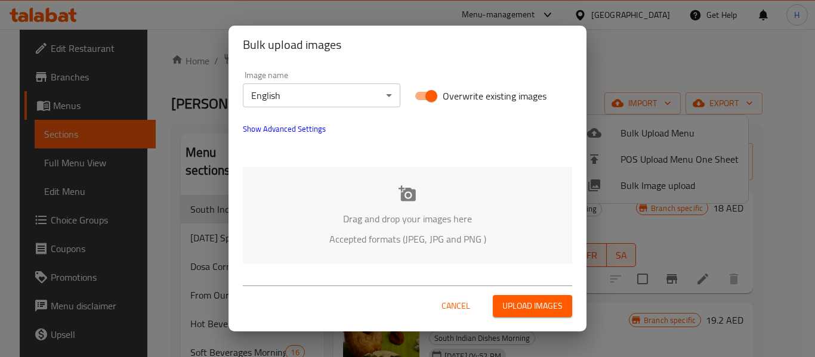
click at [468, 237] on p "Accepted formats (JPEG, JPG and PNG )" at bounding box center [408, 239] width 294 height 14
click at [456, 301] on span "Cancel" at bounding box center [455, 306] width 29 height 15
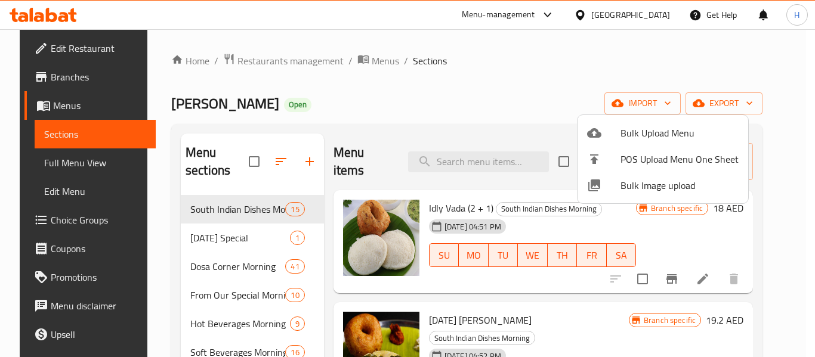
click at [363, 66] on div at bounding box center [407, 178] width 815 height 357
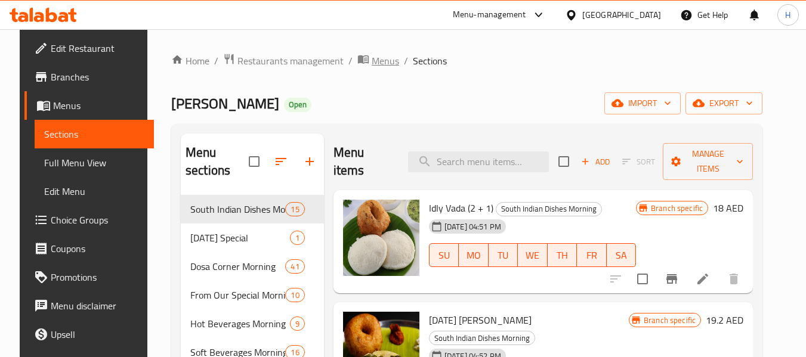
click at [372, 64] on span "Menus" at bounding box center [385, 61] width 27 height 14
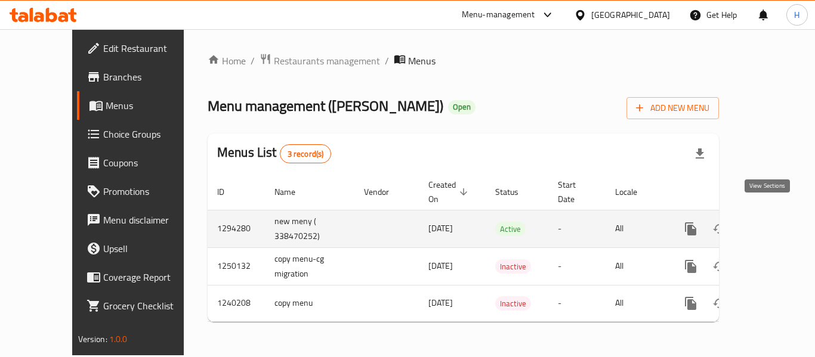
click at [771, 224] on icon "enhanced table" at bounding box center [776, 229] width 11 height 11
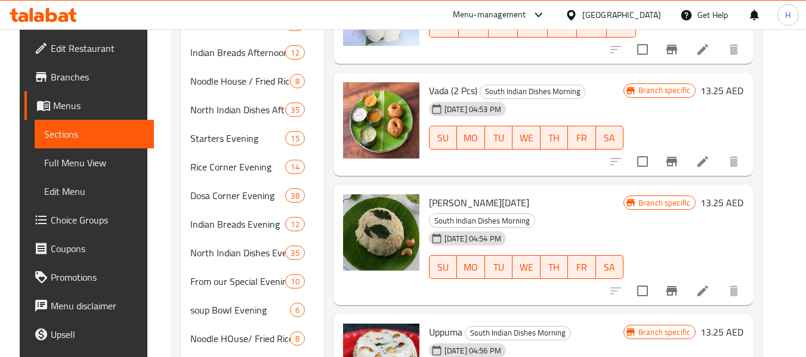
scroll to position [302, 0]
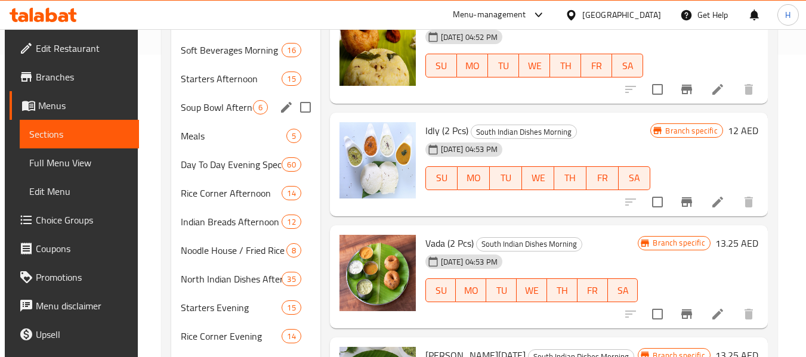
click at [194, 85] on span "Starters Afternoon" at bounding box center [231, 79] width 101 height 14
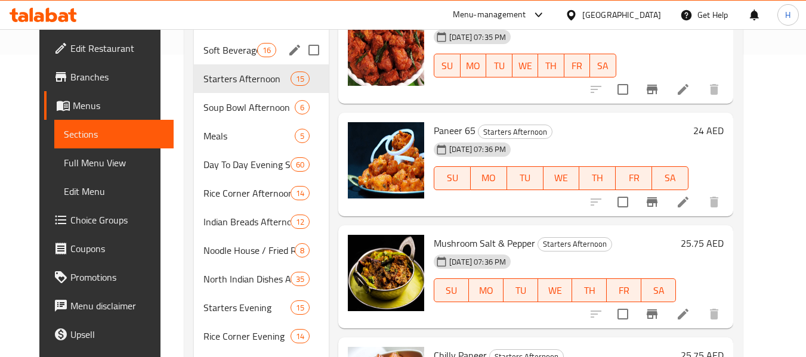
click at [216, 45] on span "Soft Beverages Morning" at bounding box center [230, 50] width 54 height 14
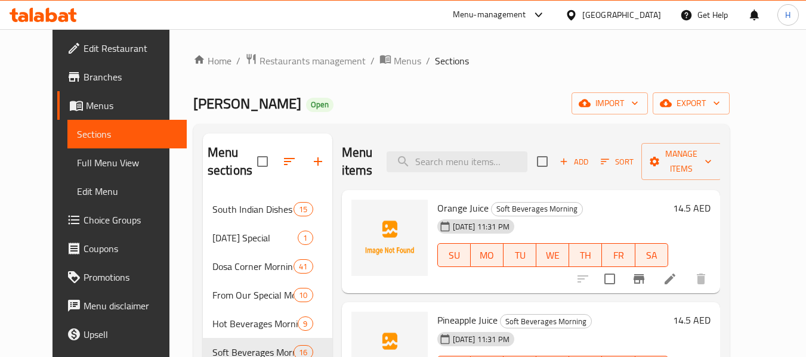
drag, startPoint x: 675, startPoint y: 204, endPoint x: 656, endPoint y: 134, distance: 72.2
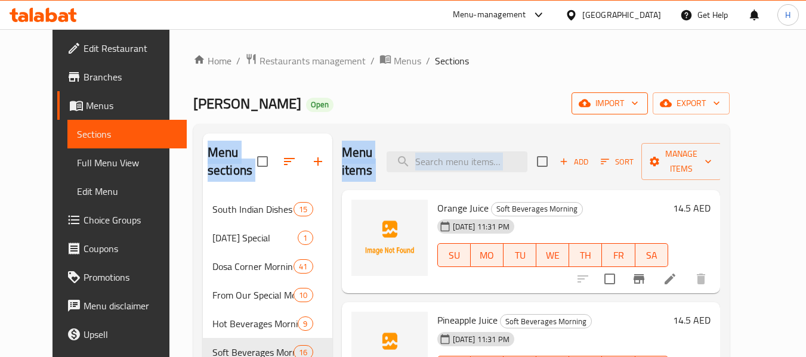
click at [638, 107] on span "import" at bounding box center [609, 103] width 57 height 15
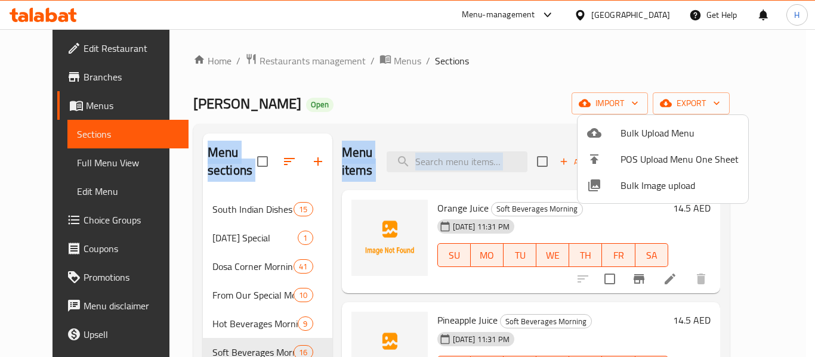
click at [653, 191] on span "Bulk Image upload" at bounding box center [679, 185] width 118 height 14
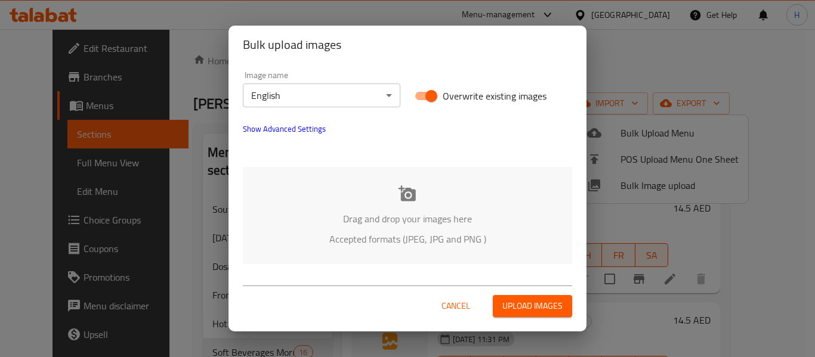
click at [450, 210] on div "Drag and drop your images here Accepted formats (JPEG, JPG and PNG )" at bounding box center [407, 215] width 329 height 97
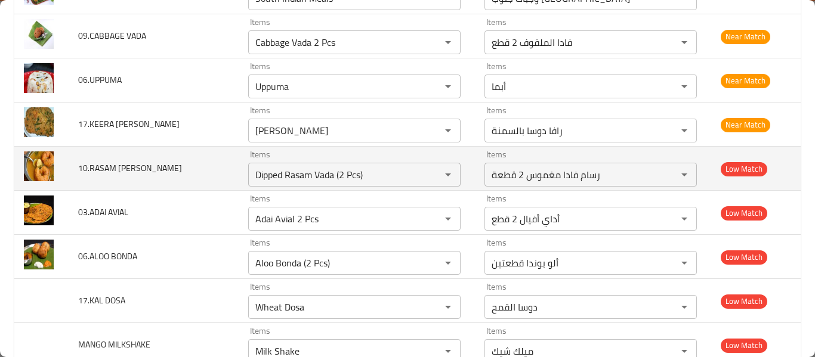
scroll to position [6841, 0]
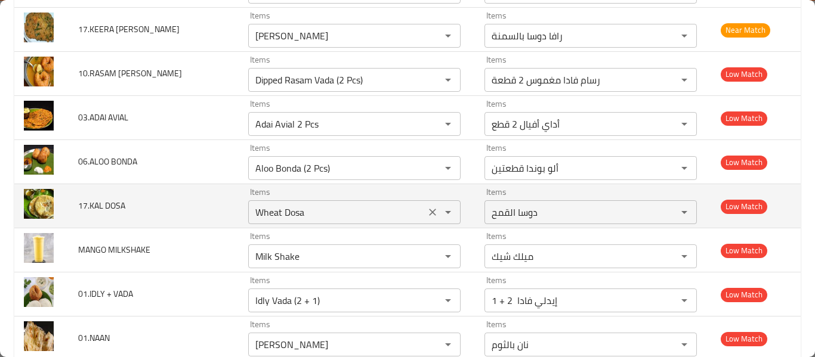
click at [271, 217] on DOSA "Wheat Dosa" at bounding box center [337, 212] width 170 height 17
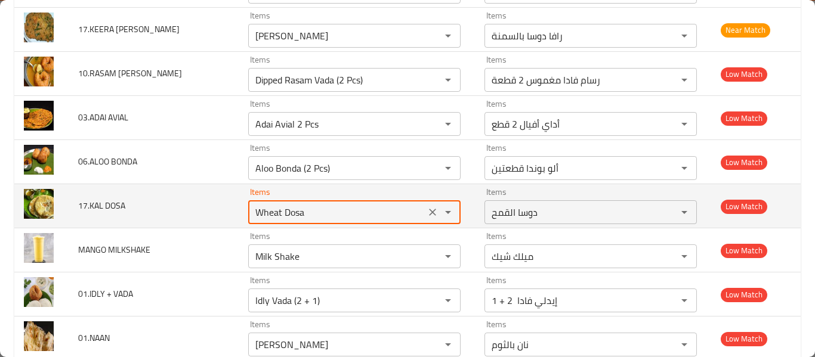
click at [271, 217] on DOSA "Wheat Dosa" at bounding box center [337, 212] width 170 height 17
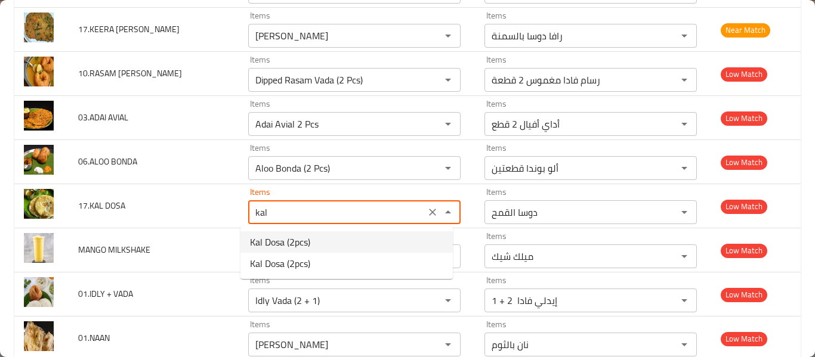
click at [286, 239] on span "Kal Dosa (2pcs)" at bounding box center [280, 242] width 60 height 14
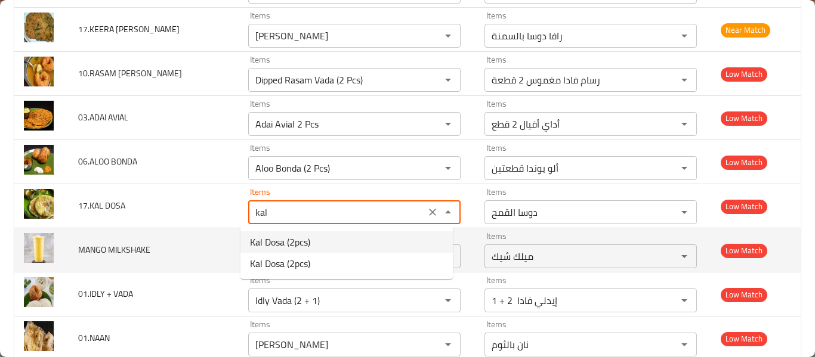
type DOSA "Kal Dosa (2pcs)"
type DOSA-ar "دوسا كال 2 قطعة"
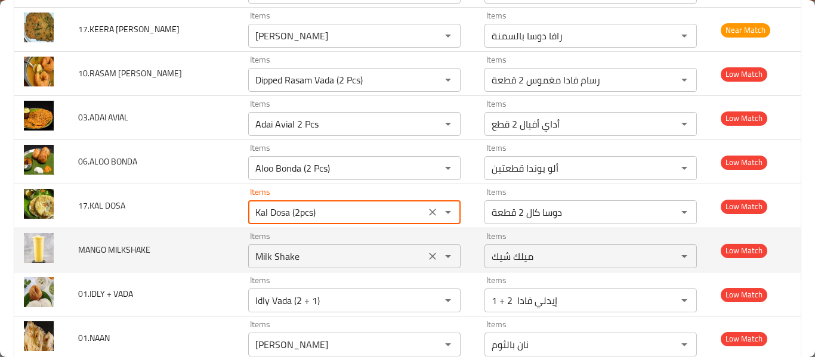
type DOSA "Kal Dosa (2pcs)"
click at [291, 252] on MILKSHAKE "Milk Shake" at bounding box center [337, 256] width 170 height 17
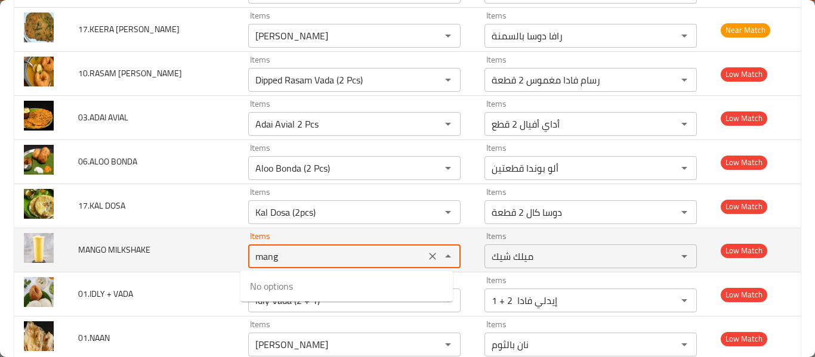
click at [342, 263] on MILKSHAKE "mang" at bounding box center [337, 256] width 170 height 17
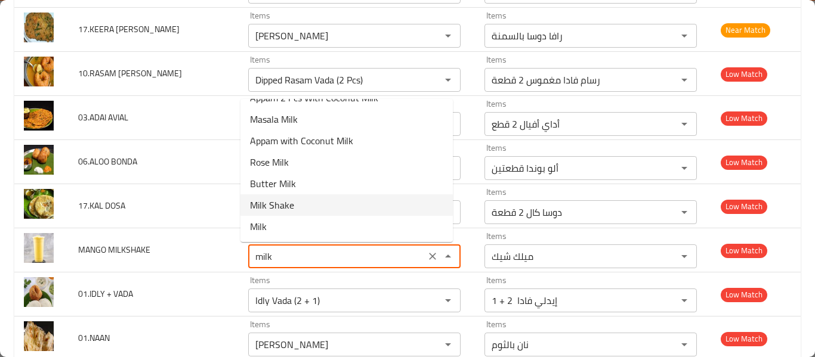
scroll to position [0, 0]
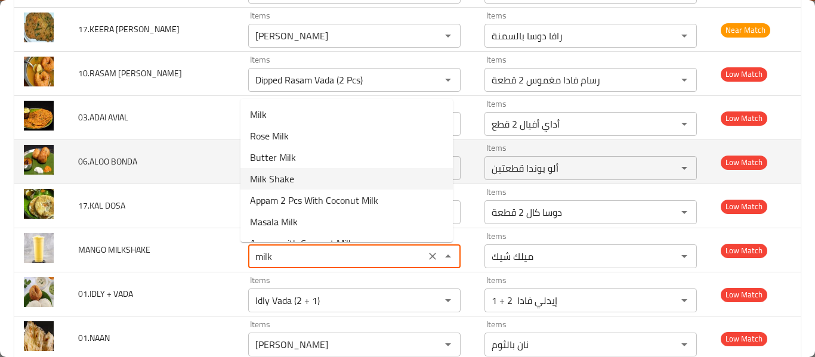
click at [309, 177] on MILKSHAKE-option-3 "Milk Shake" at bounding box center [346, 178] width 212 height 21
type MILKSHAKE "Milk Shake"
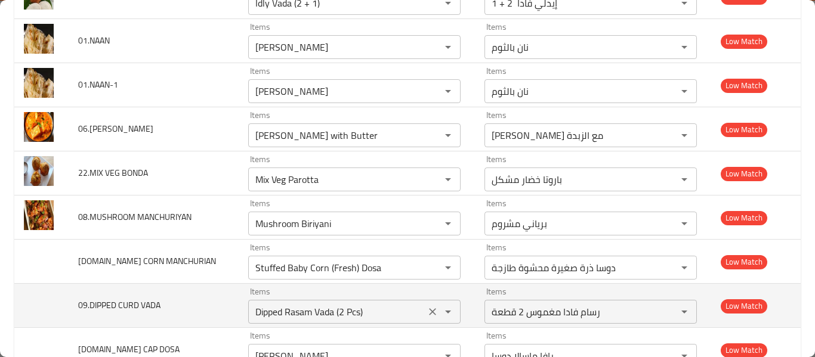
scroll to position [7159, 0]
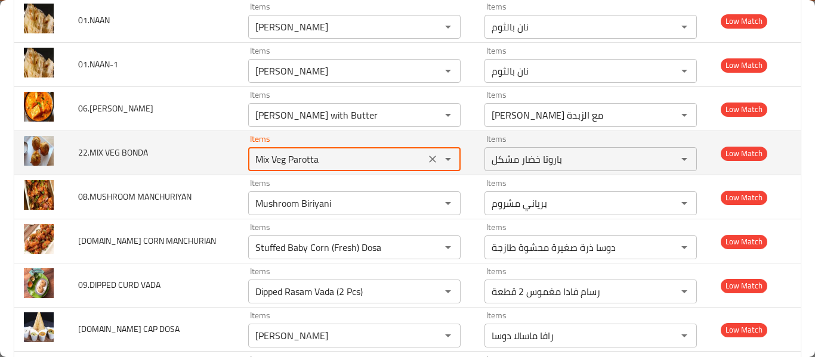
drag, startPoint x: 283, startPoint y: 159, endPoint x: 347, endPoint y: 169, distance: 65.3
click at [352, 174] on td "Items Mix Veg Parotta Items" at bounding box center [357, 153] width 236 height 44
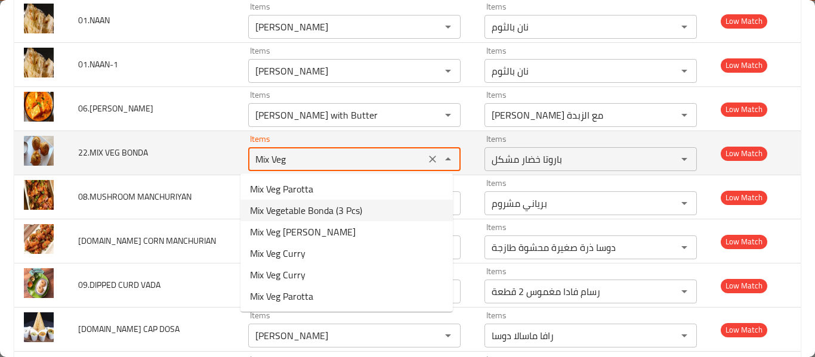
drag, startPoint x: 340, startPoint y: 206, endPoint x: 333, endPoint y: 167, distance: 39.4
click at [340, 206] on span "Mix Vegetable Bonda (3 Pcs)" at bounding box center [306, 210] width 112 height 14
type BONDA "Mix Vegetable Bonda (3 Pcs)"
type BONDA-ar "بوندا الخضار المشكلة (3 قطع)"
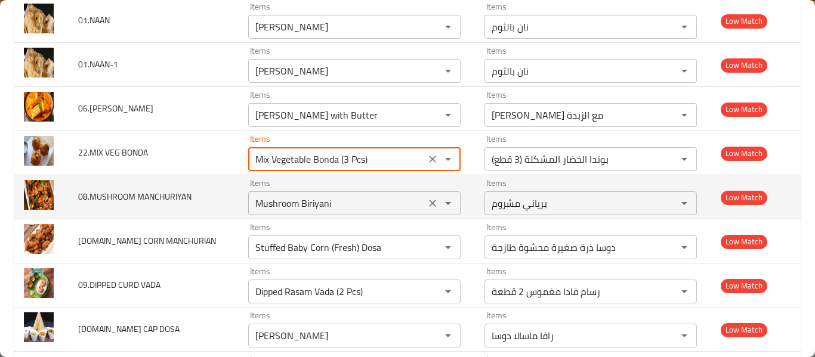
type BONDA "Mix Vegetable Bonda (3 Pcs)"
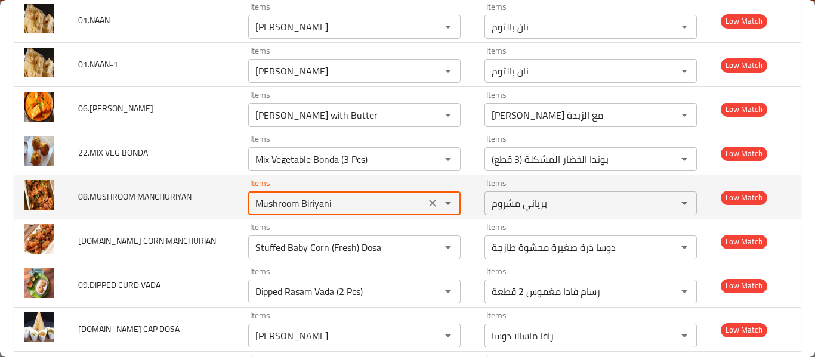
drag, startPoint x: 299, startPoint y: 205, endPoint x: 401, endPoint y: 177, distance: 105.8
click at [394, 211] on MANCHURIYAN "Mushroom Biriyani" at bounding box center [337, 203] width 170 height 17
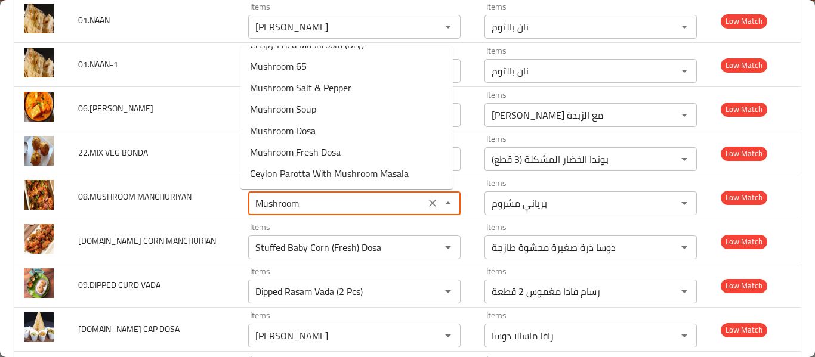
scroll to position [0, 0]
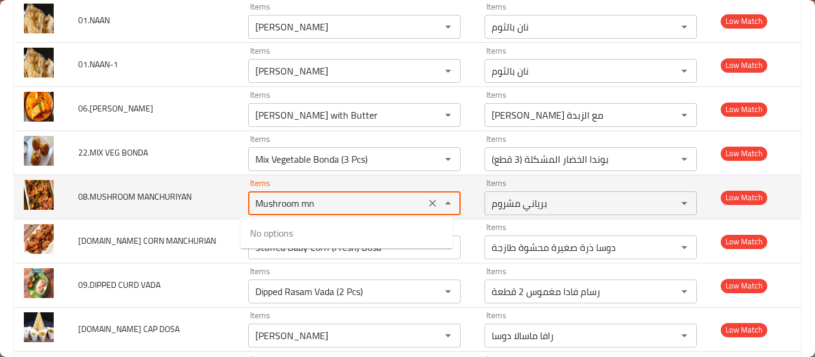
click at [313, 202] on MANCHURIYAN "Mushroom mn" at bounding box center [337, 203] width 170 height 17
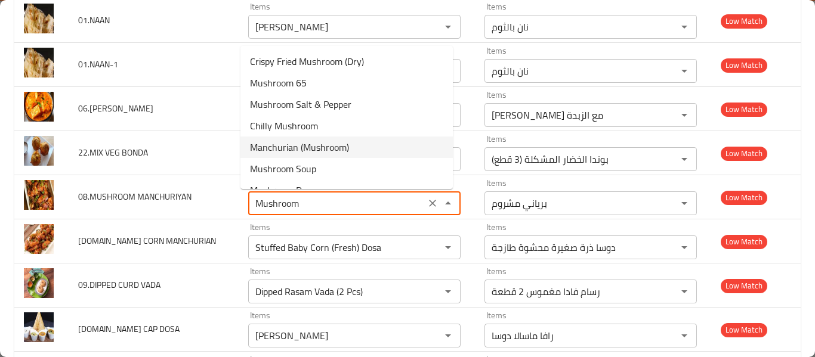
click at [329, 145] on span "Manchurian (Mushroom)" at bounding box center [299, 147] width 99 height 14
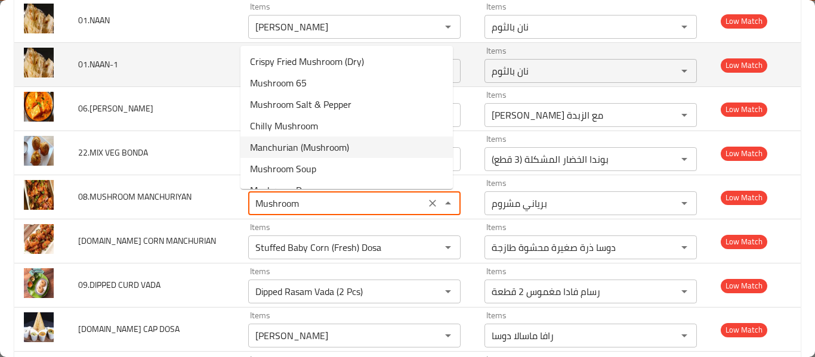
type MANCHURIYAN "Manchurian (Mushroom)"
type MANCHURIYAN-ar "منشوريا (مشروم)"
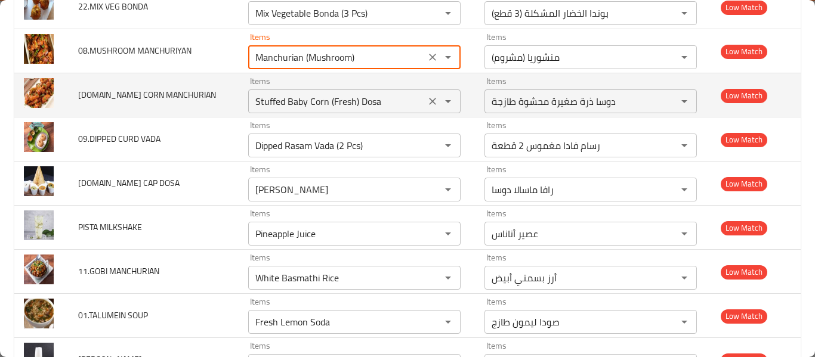
scroll to position [7318, 0]
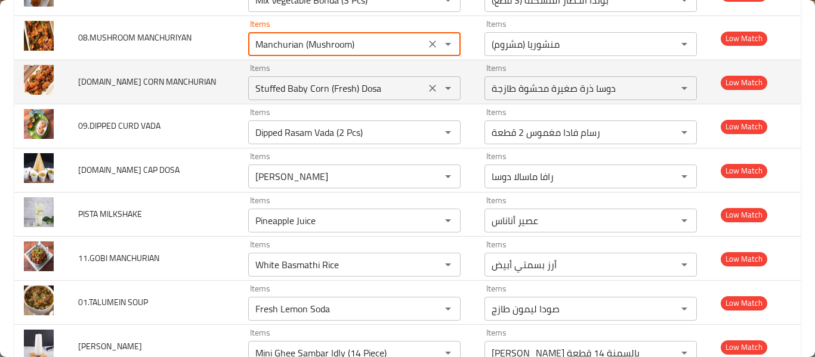
type MANCHURIYAN "Manchurian (Mushroom)"
click at [411, 88] on MANCHURIAN "Stuffed Baby Corn (Fresh) Dosa" at bounding box center [337, 88] width 170 height 17
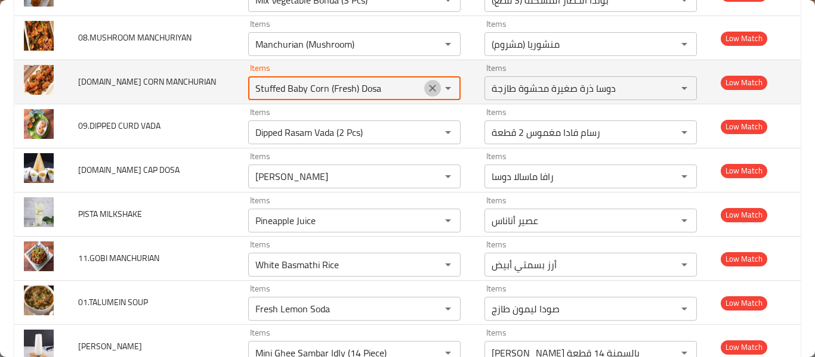
click at [429, 87] on icon "Clear" at bounding box center [432, 88] width 7 height 7
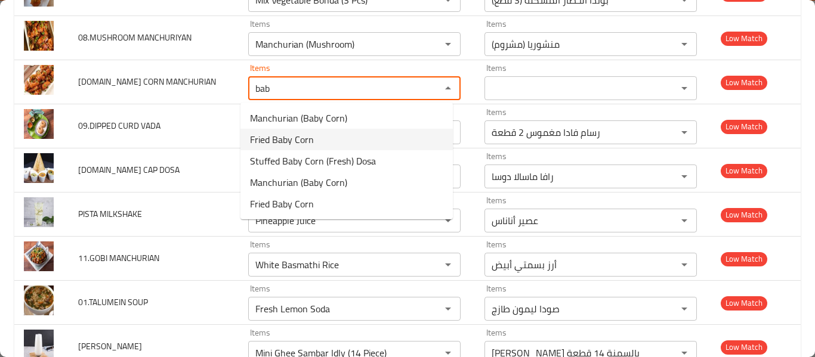
click at [333, 127] on MANCHURIAN-option-0 "Manchurian (Baby Corn)" at bounding box center [346, 117] width 212 height 21
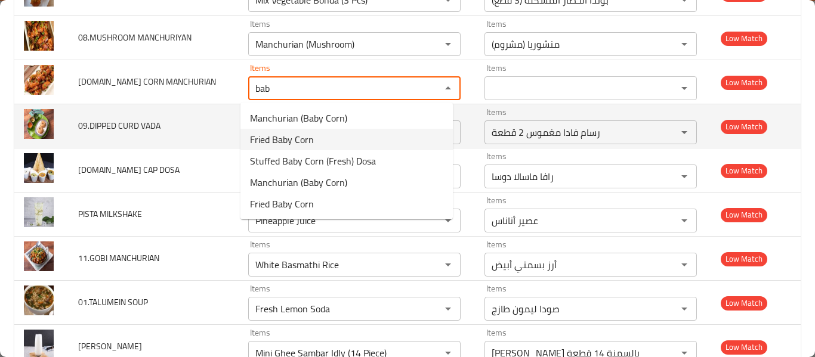
type MANCHURIAN "Manchurian (Baby Corn)"
type MANCHURIAN-ar "منشوريا (ذرة صغيرة)"
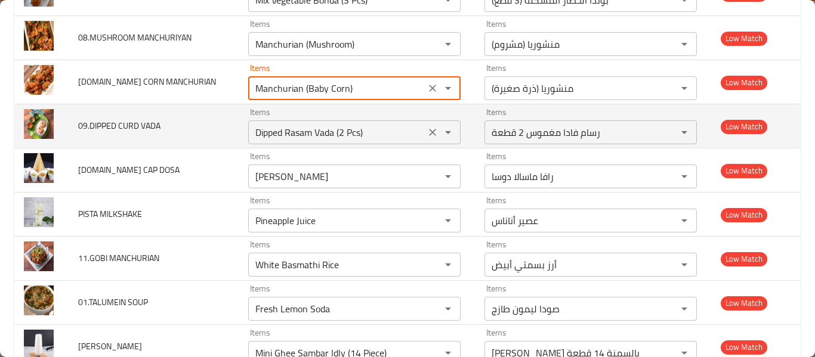
type MANCHURIAN "Manchurian (Baby Corn)"
click at [357, 137] on VADA "Dipped Rasam Vada (2 Pcs)" at bounding box center [337, 132] width 170 height 17
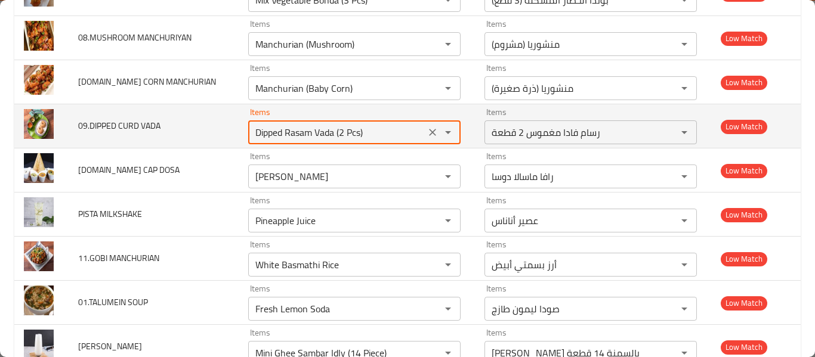
click at [357, 137] on VADA "Dipped Rasam Vada (2 Pcs)" at bounding box center [337, 132] width 170 height 17
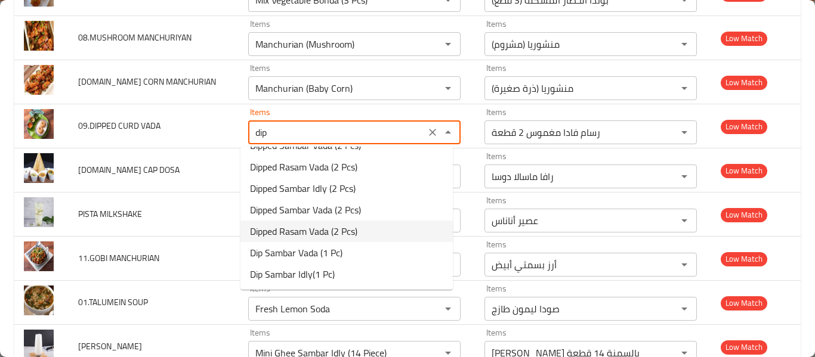
scroll to position [0, 0]
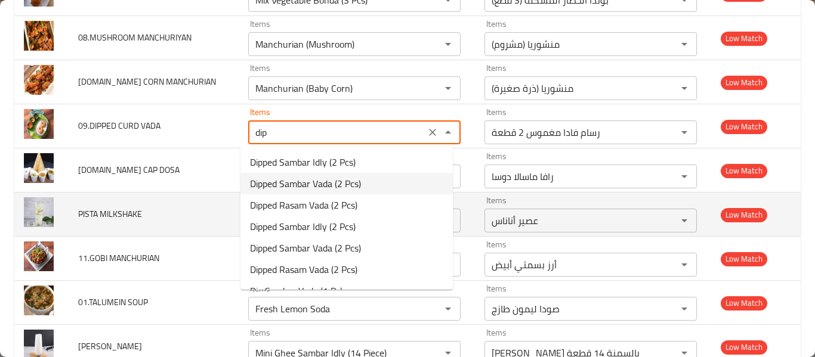
click at [304, 193] on VADA-option-1 "Dipped Sambar Vada (2 Pcs)" at bounding box center [346, 183] width 212 height 21
type VADA "Dipped Sambar Vada (2 Pcs)"
type VADA-ar "سمبار فادا مغموس 2 قطعة"
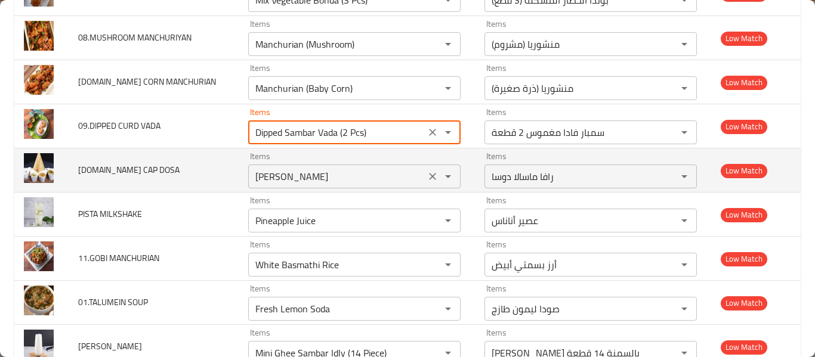
type VADA "Dipped Sambar Vada (2 Pcs)"
click at [305, 183] on DOSA "[PERSON_NAME]" at bounding box center [337, 176] width 170 height 17
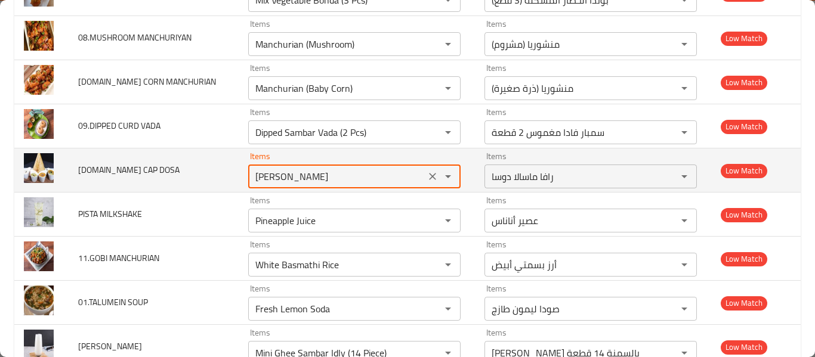
click at [305, 183] on DOSA "[PERSON_NAME]" at bounding box center [337, 176] width 170 height 17
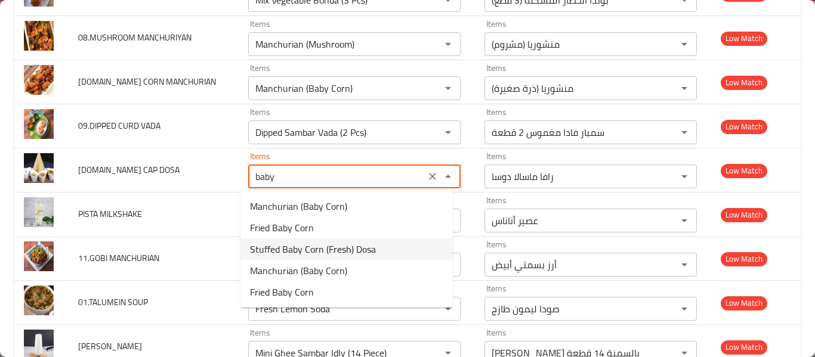
click at [310, 252] on span "Stuffed Baby Corn (Fresh) Dosa" at bounding box center [313, 249] width 126 height 14
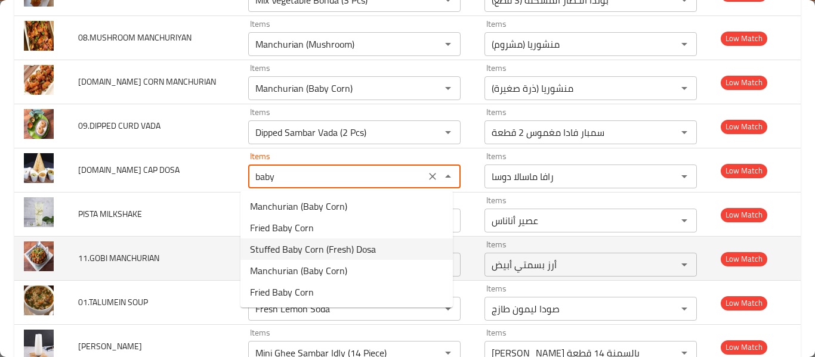
type DOSA "Stuffed Baby Corn (Fresh) Dosa"
type DOSA-ar "دوسا ذرة صغيرة محشوة طازجة"
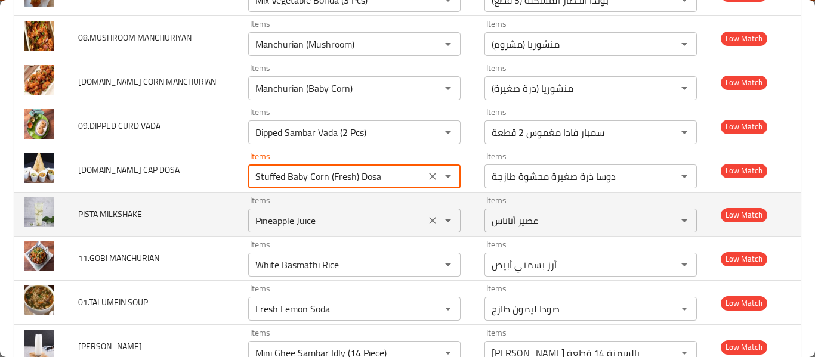
type DOSA "Stuffed Baby Corn (Fresh) Dosa"
click at [277, 219] on MILKSHAKE "Pineapple Juice" at bounding box center [337, 220] width 170 height 17
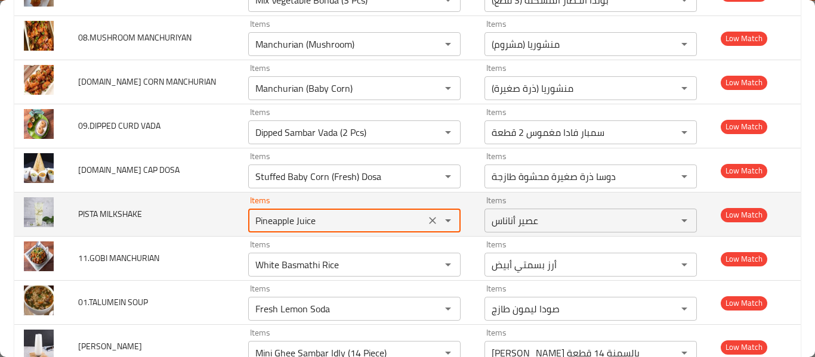
click at [277, 219] on MILKSHAKE "Pineapple Juice" at bounding box center [337, 220] width 170 height 17
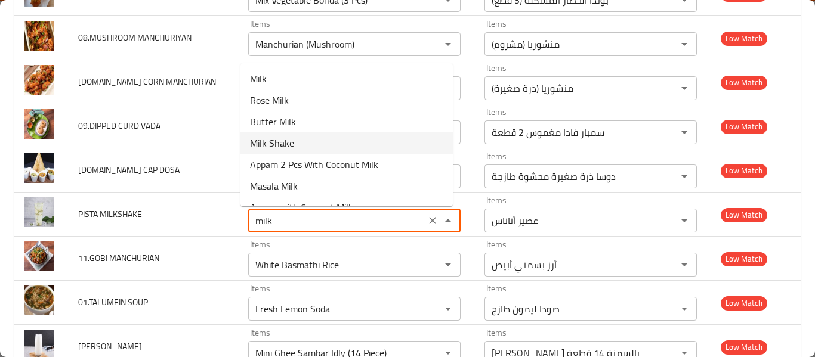
click at [303, 146] on MILKSHAKE-option-3 "Milk Shake" at bounding box center [346, 142] width 212 height 21
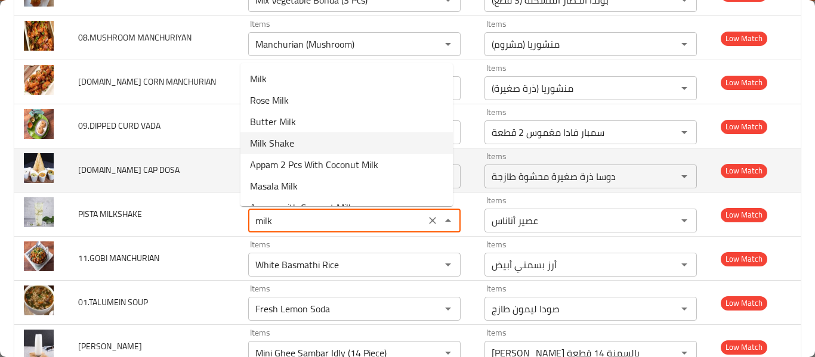
type MILKSHAKE "Milk Shake"
type MILKSHAKE-ar "ميلك شيك"
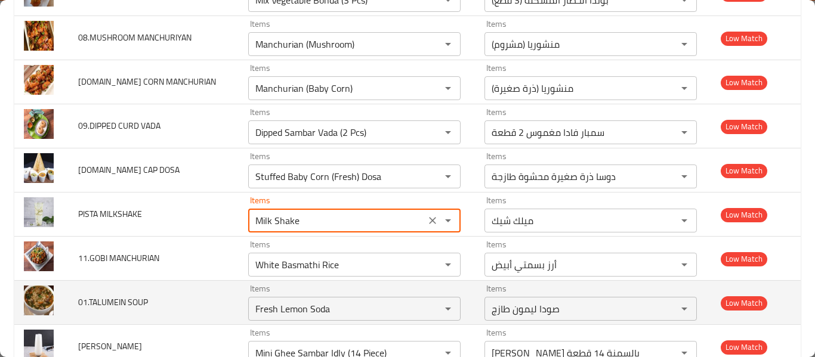
scroll to position [7477, 0]
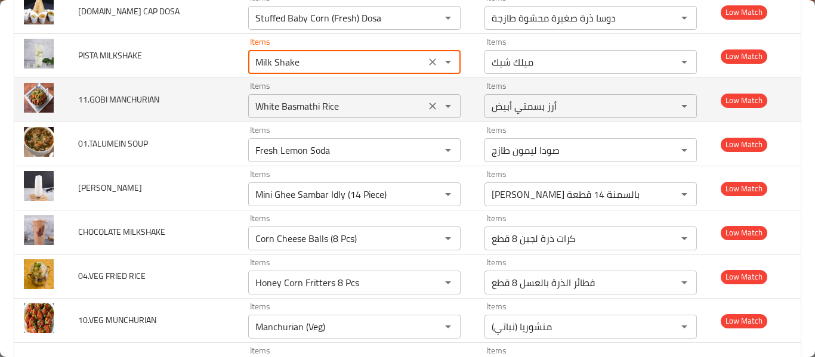
click at [427, 106] on icon "Clear" at bounding box center [433, 106] width 12 height 12
type MILKSHAKE "Milk Shake"
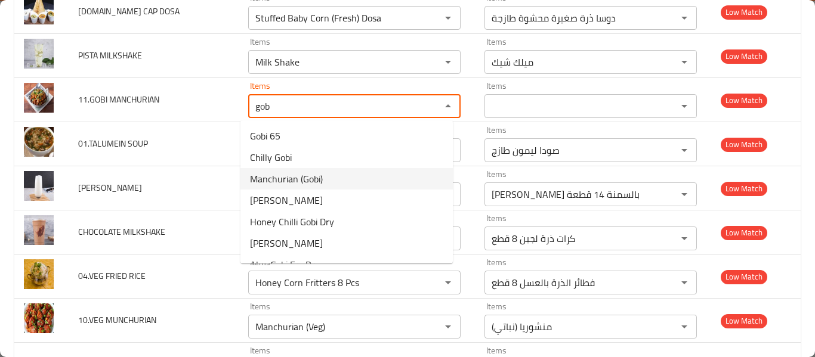
click at [333, 189] on MANCHURIAN-option-2 "Manchurian (Gobi)" at bounding box center [346, 178] width 212 height 21
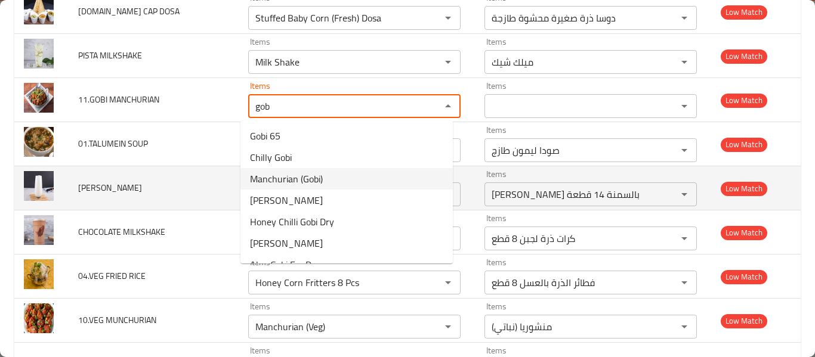
type MANCHURIAN "Manchurian (Gobi)"
type MANCHURIAN-ar "منشوريا (جوبي)"
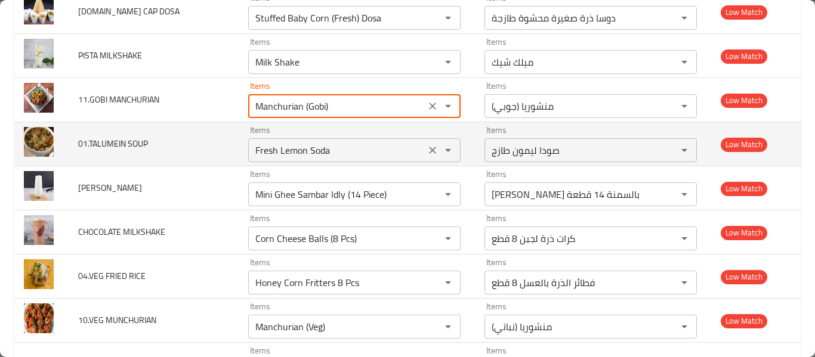
type MANCHURIAN "Manchurian (Gobi)"
click at [308, 153] on SOUP "Fresh Lemon Soda" at bounding box center [337, 150] width 170 height 17
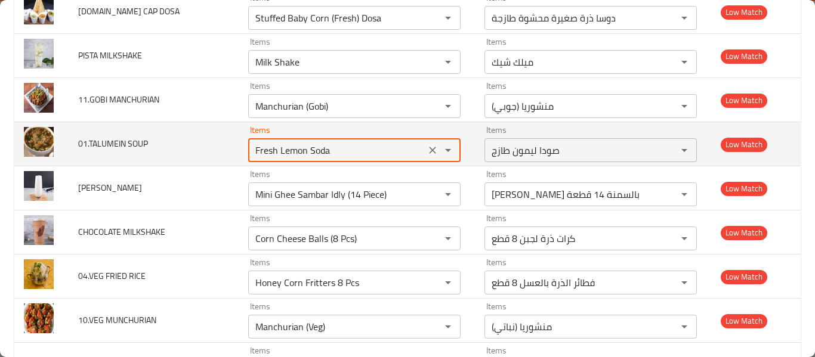
click at [308, 153] on SOUP "Fresh Lemon Soda" at bounding box center [337, 150] width 170 height 17
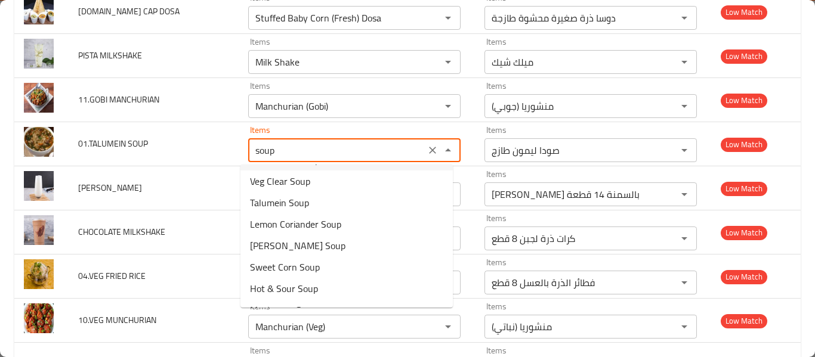
scroll to position [143, 0]
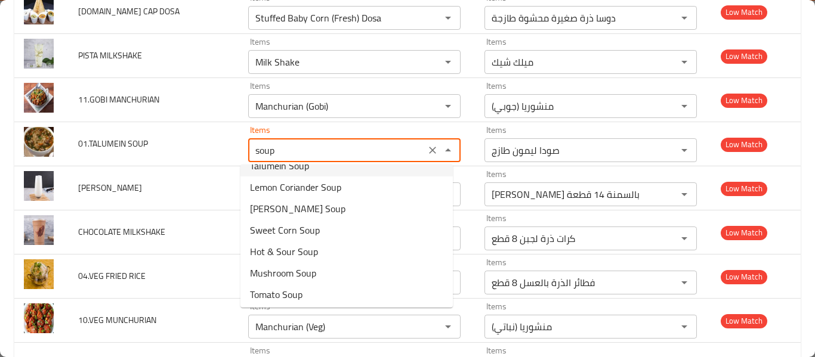
click at [301, 169] on span "Talumein Soup" at bounding box center [279, 166] width 59 height 14
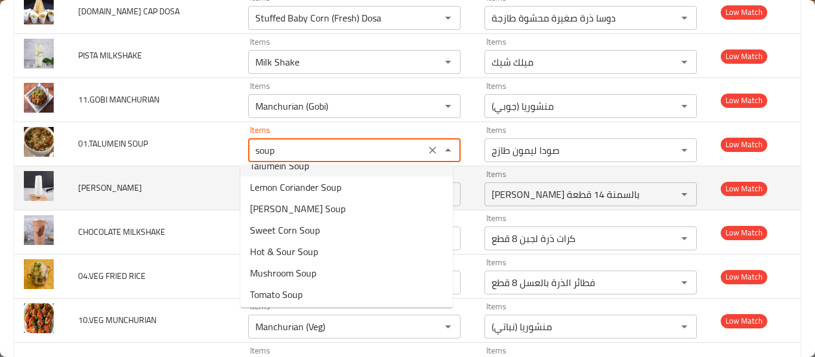
type SOUP "Talumein Soup"
type SOUP-ar "شوربة تالومين"
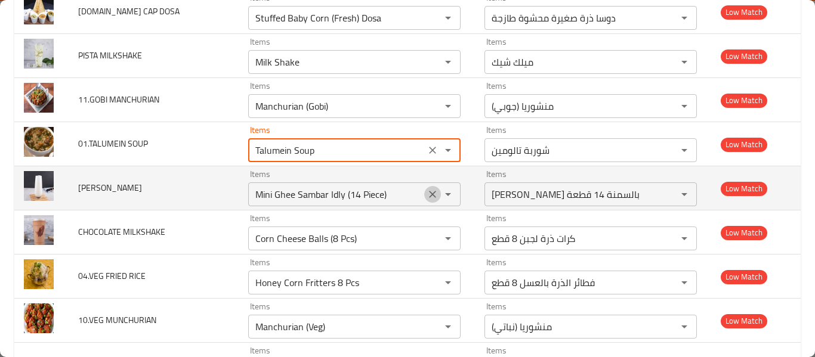
click at [427, 193] on icon "Clear" at bounding box center [433, 195] width 12 height 12
type SOUP "Talumein Soup"
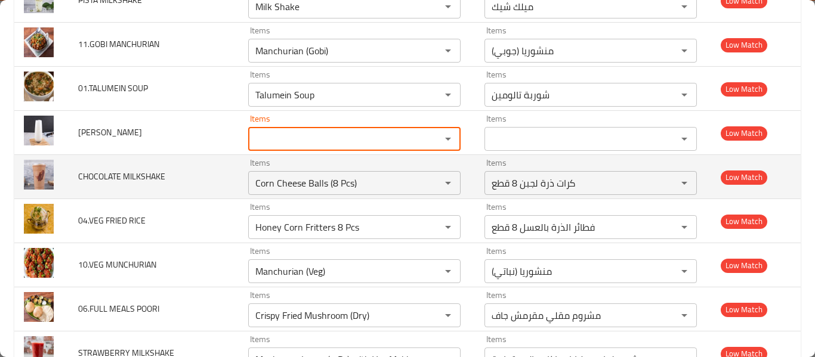
scroll to position [7504, 0]
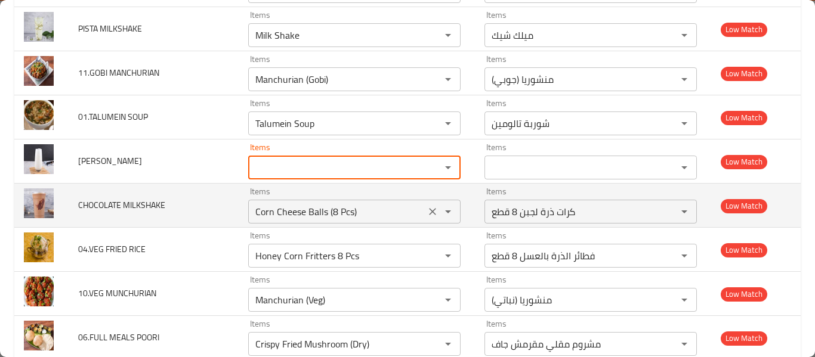
click at [271, 221] on div "Corn Cheese Balls (8 Pcs) Items" at bounding box center [354, 212] width 212 height 24
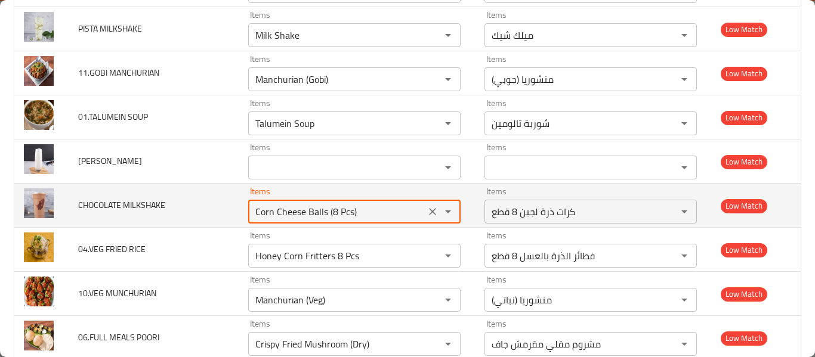
click at [427, 215] on icon "Clear" at bounding box center [433, 212] width 12 height 12
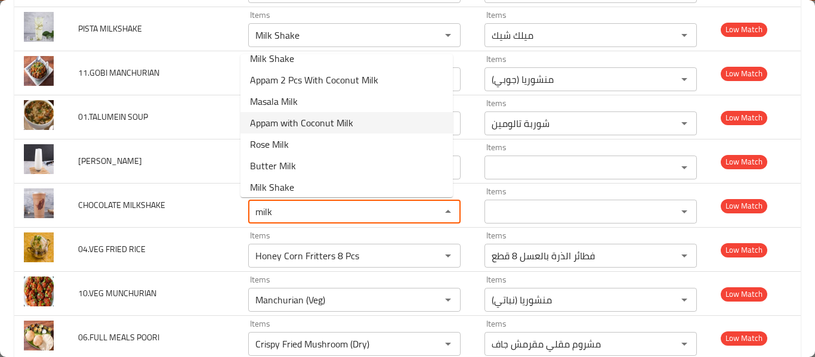
scroll to position [103, 0]
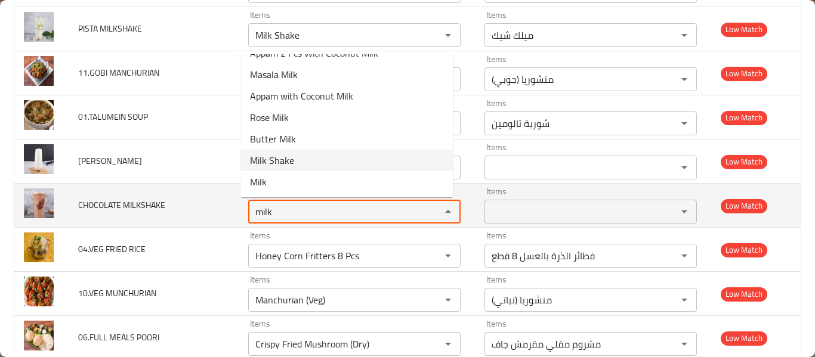
drag, startPoint x: 307, startPoint y: 157, endPoint x: 278, endPoint y: 194, distance: 46.3
click at [308, 157] on MILKSHAKE-option-9 "Milk Shake" at bounding box center [346, 160] width 212 height 21
type MILKSHAKE "Milk Shake"
type MILKSHAKE-ar "ميلك شيك"
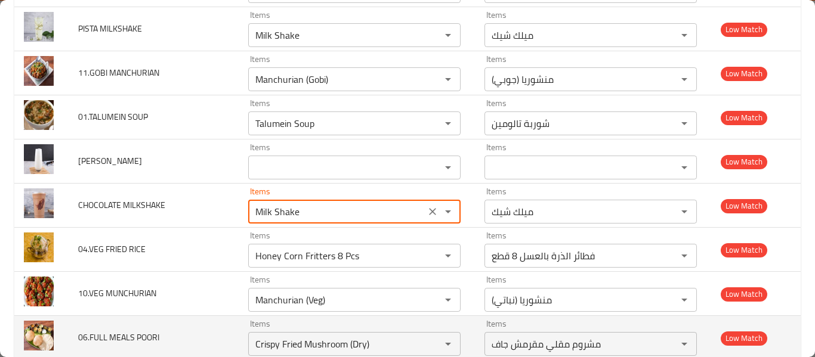
scroll to position [7663, 0]
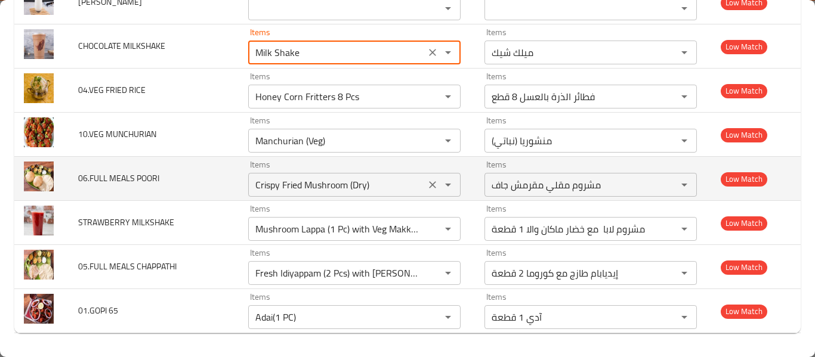
drag, startPoint x: 423, startPoint y: 97, endPoint x: 373, endPoint y: 175, distance: 92.3
click at [427, 97] on icon "Clear" at bounding box center [433, 97] width 12 height 12
type MILKSHAKE "Milk Shake"
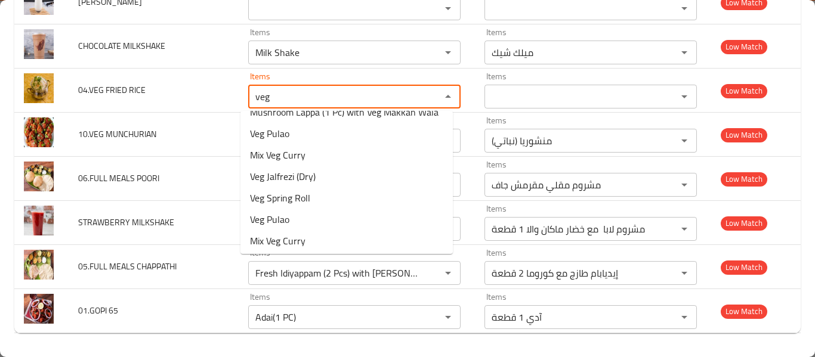
scroll to position [0, 0]
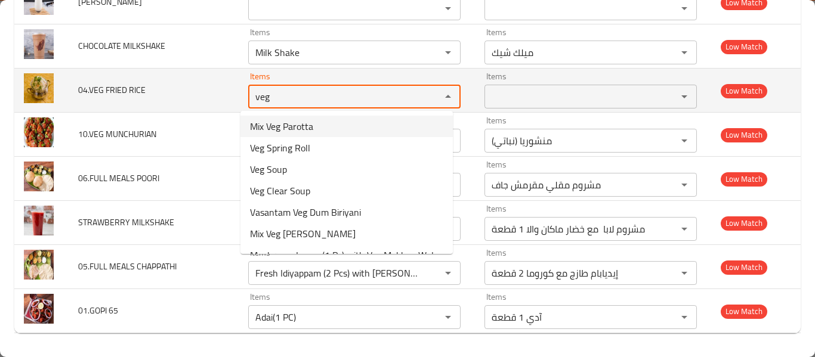
click at [317, 97] on RICE "veg" at bounding box center [337, 96] width 170 height 17
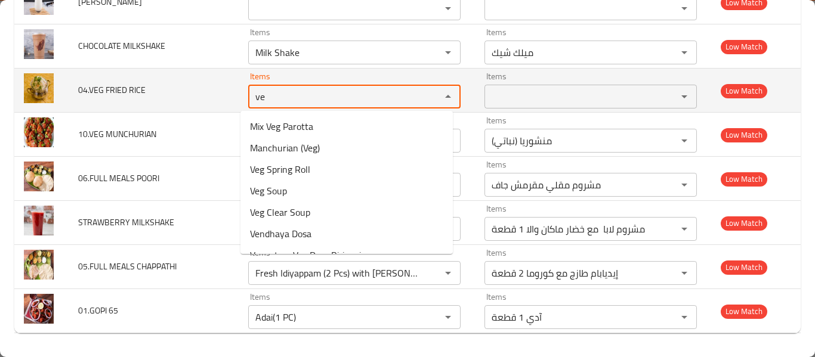
type RICE "v"
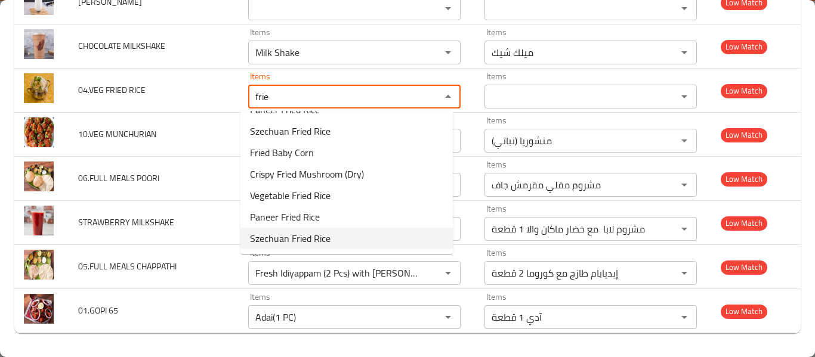
scroll to position [124, 0]
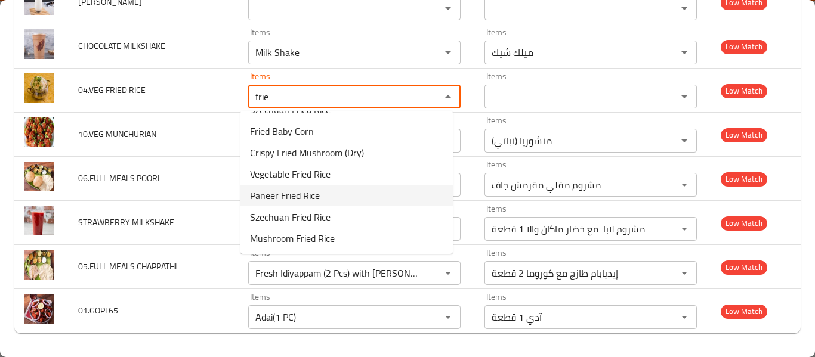
click at [310, 197] on span "Paneer Fried Rice" at bounding box center [285, 196] width 70 height 14
type RICE "Paneer Fried Rice"
type RICE-ar "ارز مقلى بانيير"
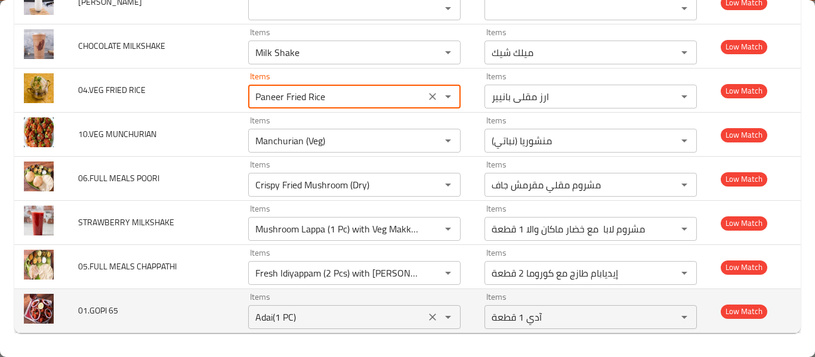
drag, startPoint x: 425, startPoint y: 186, endPoint x: 362, endPoint y: 295, distance: 125.9
click at [427, 186] on icon "Clear" at bounding box center [433, 185] width 12 height 12
type RICE "Paneer Fried Rice"
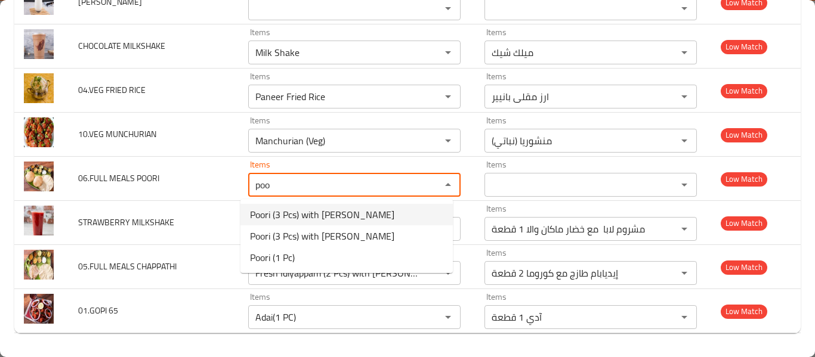
click at [359, 212] on span "Poori (3 Pcs) with [PERSON_NAME]" at bounding box center [322, 215] width 144 height 14
type POORI "Poori (3 Pcs) with [PERSON_NAME]"
type POORI-ar "بوري مع ألو ماسالا 3 قطع"
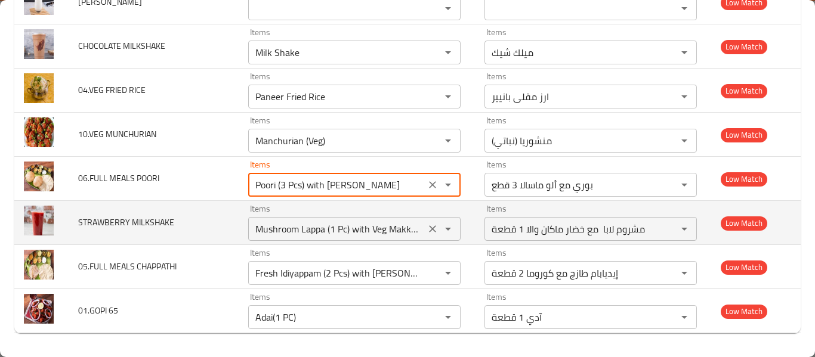
click at [427, 228] on icon "Clear" at bounding box center [433, 229] width 12 height 12
type POORI "Poori (3 Pcs) with [PERSON_NAME]"
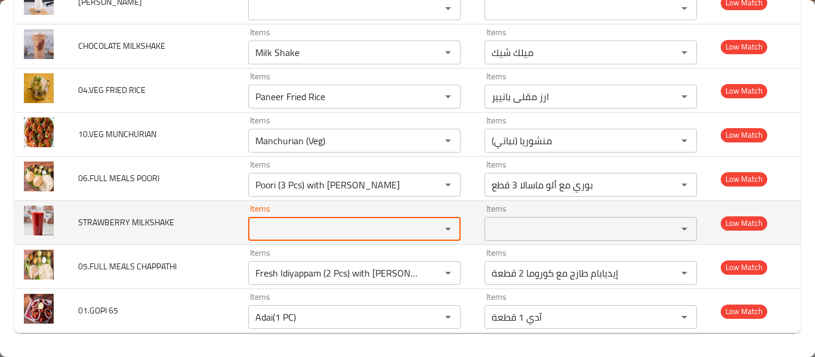
scroll to position [0, 0]
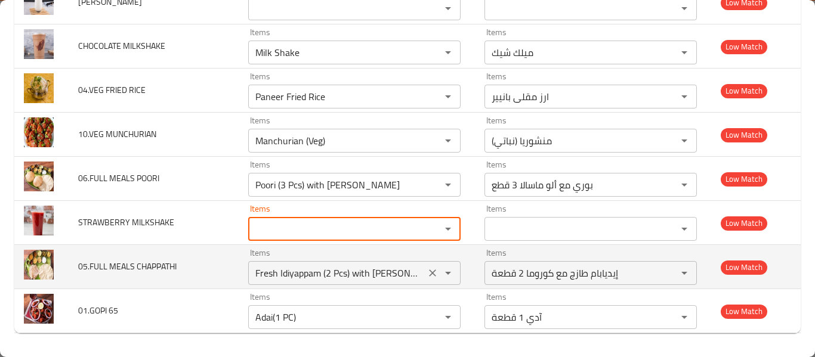
click at [427, 274] on icon "Clear" at bounding box center [433, 273] width 12 height 12
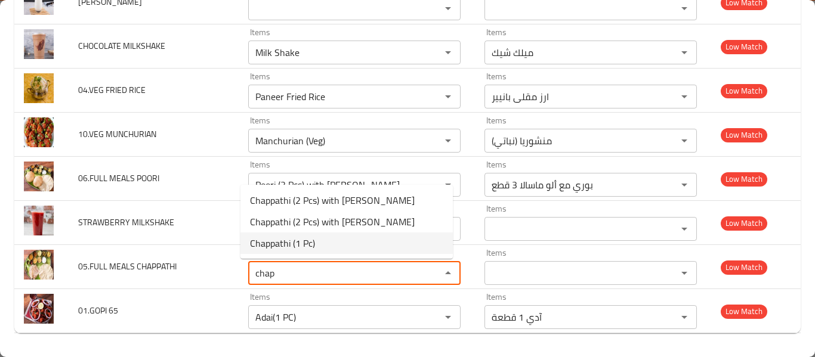
click at [354, 246] on CHAPPATHI-option-2 "Chappathi (1 Pc)" at bounding box center [346, 243] width 212 height 21
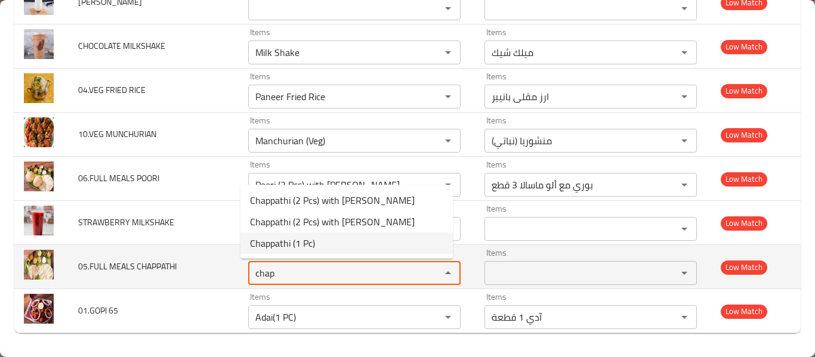
type CHAPPATHI "Chappathi (1 Pc)"
type CHAPPATHI-ar "تشاباتي قطعة واحدة"
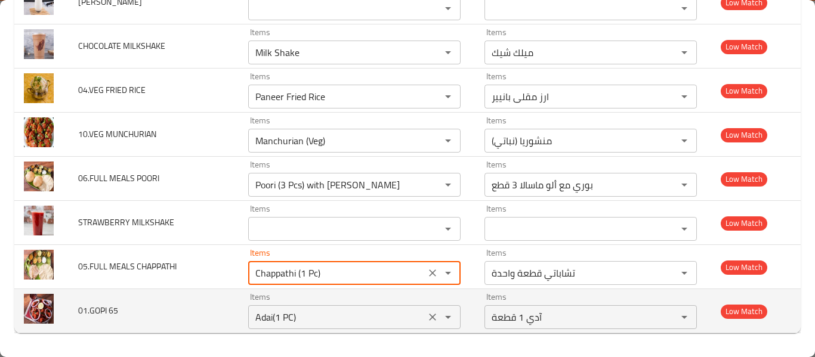
type CHAPPATHI "Chappathi (1 Pc)"
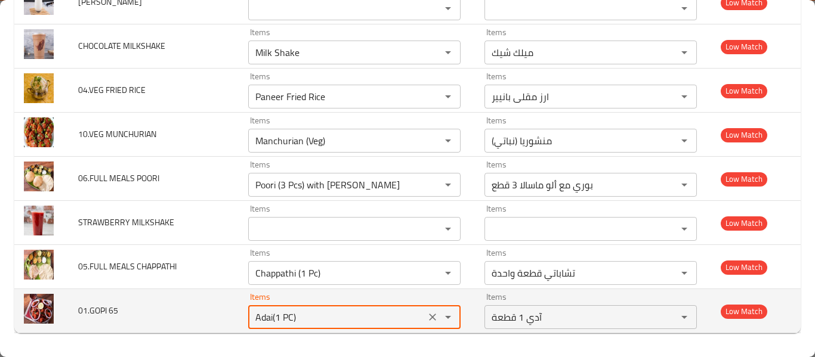
click at [315, 317] on 65 "Adai(1 PC)" at bounding box center [337, 317] width 170 height 17
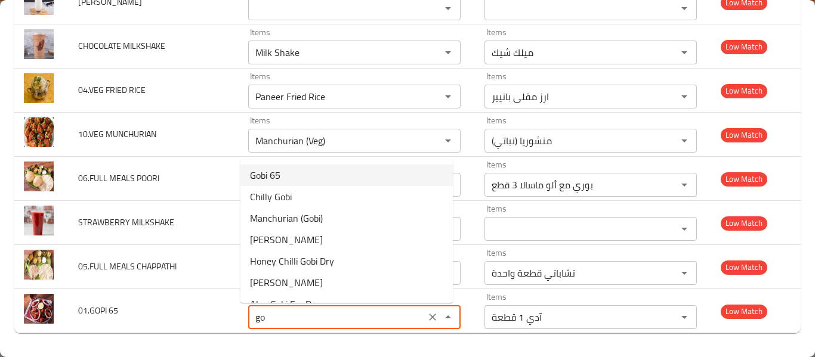
click at [301, 182] on 65-option-0 "Gobi 65" at bounding box center [346, 175] width 212 height 21
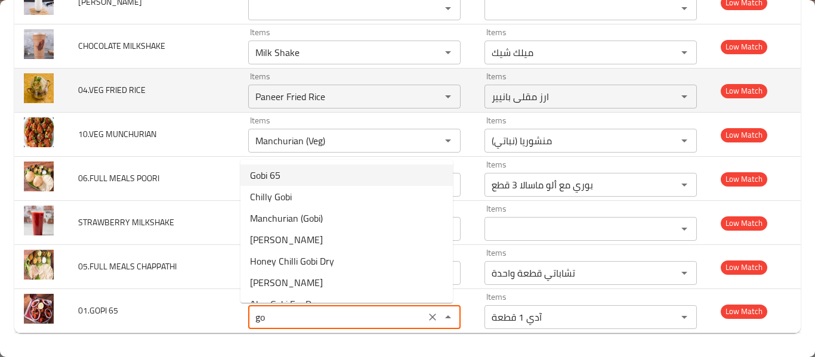
type 65 "Gobi 65"
type 65-ar "جوبى 65"
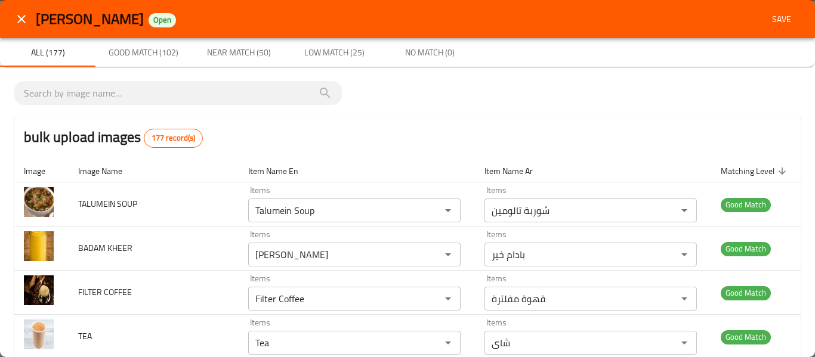
type 65 "Gobi 65"
click at [766, 11] on button "Save" at bounding box center [781, 19] width 38 height 22
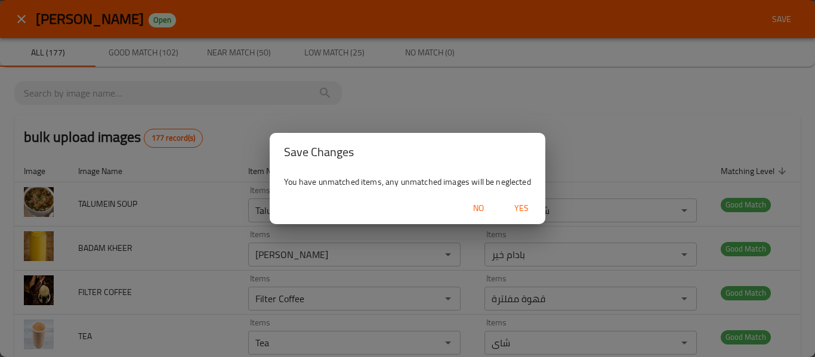
click at [536, 214] on button "Yes" at bounding box center [521, 208] width 38 height 22
click at [532, 211] on span "button" at bounding box center [521, 209] width 29 height 12
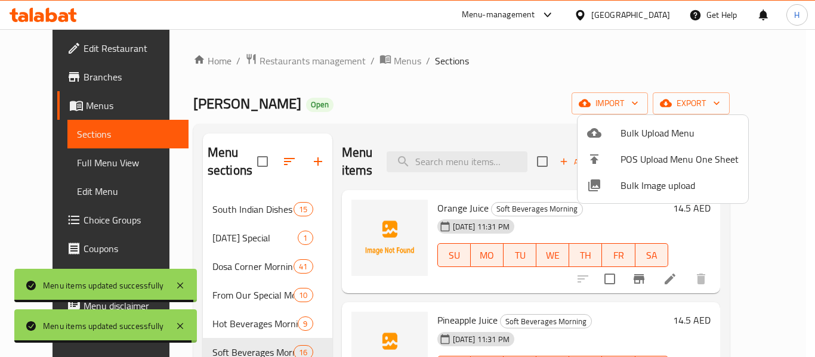
click at [28, 160] on div at bounding box center [407, 178] width 815 height 357
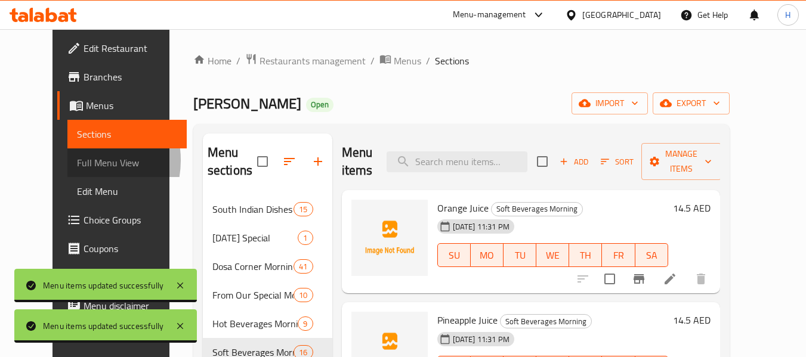
click at [77, 160] on span "Full Menu View" at bounding box center [127, 163] width 101 height 14
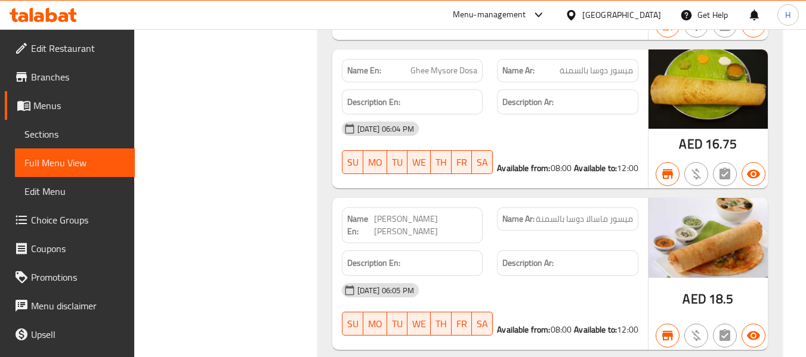
scroll to position [5091, 0]
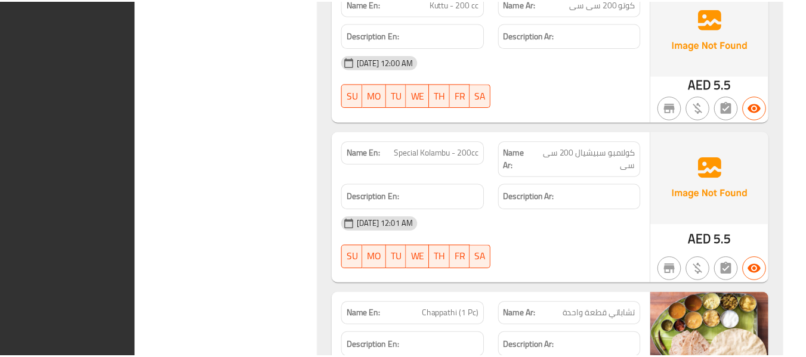
scroll to position [68682, 0]
